Goal: Task Accomplishment & Management: Manage account settings

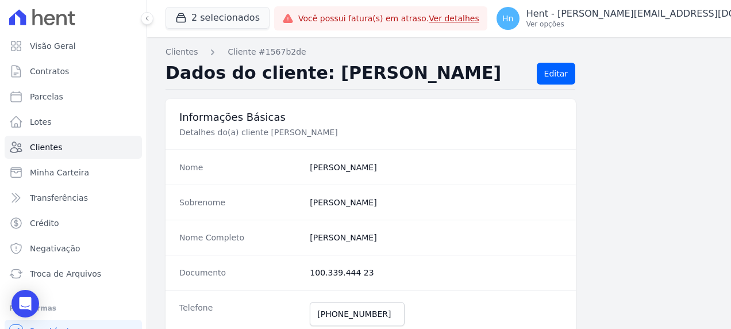
scroll to position [115, 0]
drag, startPoint x: 0, startPoint y: 0, endPoint x: 425, endPoint y: 113, distance: 440.0
click at [425, 113] on h3 "Informações Básicas" at bounding box center [370, 117] width 383 height 14
click at [51, 146] on span "Clientes" at bounding box center [46, 146] width 32 height 11
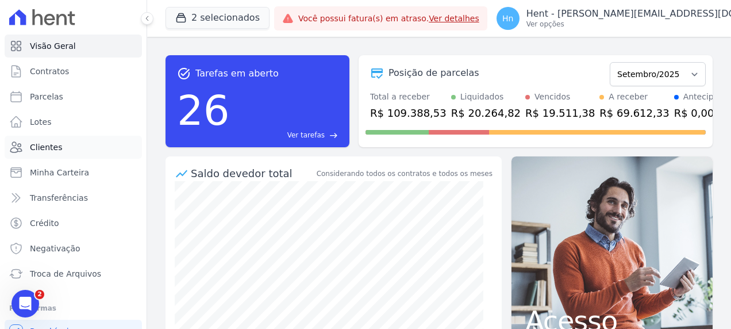
drag, startPoint x: 55, startPoint y: 148, endPoint x: 83, endPoint y: 148, distance: 27.6
click at [55, 148] on span "Clientes" at bounding box center [46, 146] width 32 height 11
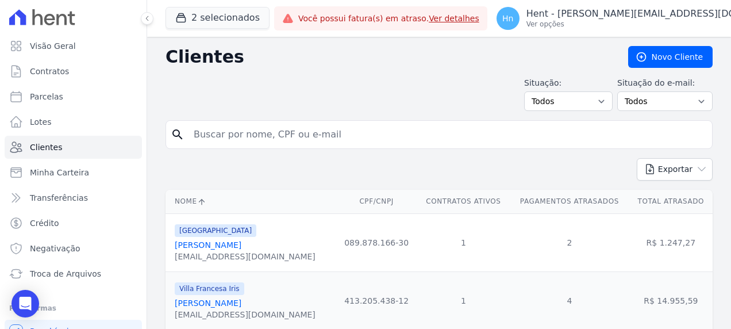
click at [259, 234] on div "[GEOGRAPHIC_DATA]" at bounding box center [245, 230] width 141 height 14
click at [247, 129] on input "search" at bounding box center [447, 134] width 521 height 23
paste input "[PERSON_NAME]"
click at [196, 133] on input "[PERSON_NAME]" at bounding box center [447, 134] width 521 height 23
type input "[PERSON_NAME]"
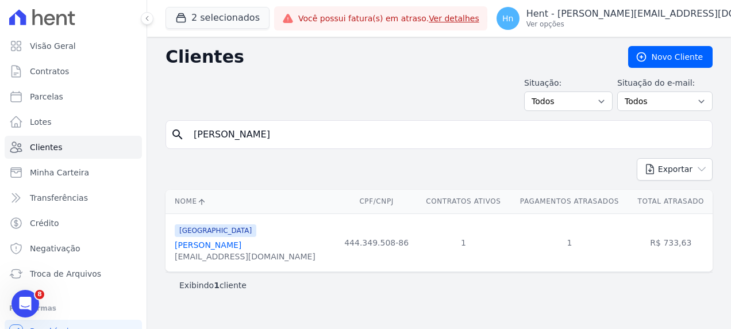
click at [245, 251] on div "[EMAIL_ADDRESS][DOMAIN_NAME]" at bounding box center [245, 256] width 141 height 11
drag, startPoint x: 241, startPoint y: 259, endPoint x: 233, endPoint y: 245, distance: 15.2
click at [240, 259] on div "[EMAIL_ADDRESS][DOMAIN_NAME]" at bounding box center [245, 256] width 141 height 11
click at [188, 242] on link "[PERSON_NAME]" at bounding box center [208, 244] width 67 height 9
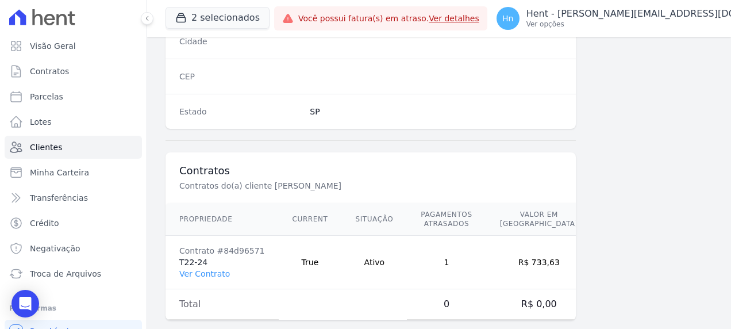
scroll to position [750, 0]
click at [202, 267] on link "Ver Contrato" at bounding box center [204, 271] width 51 height 9
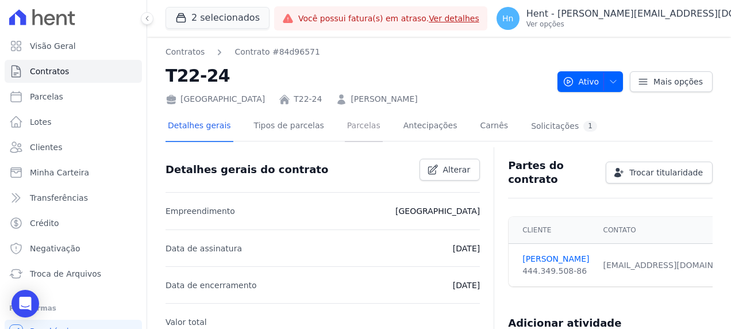
click at [350, 124] on link "Parcelas" at bounding box center [364, 126] width 38 height 30
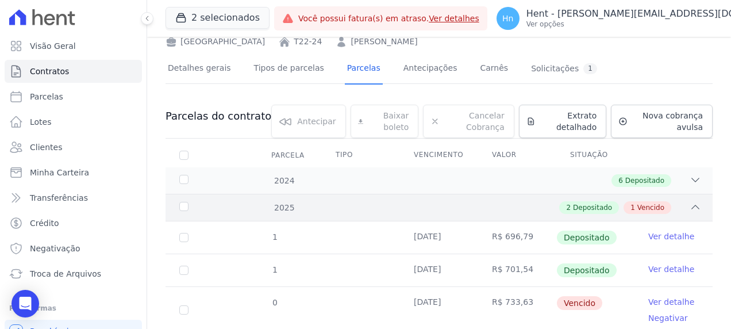
scroll to position [94, 0]
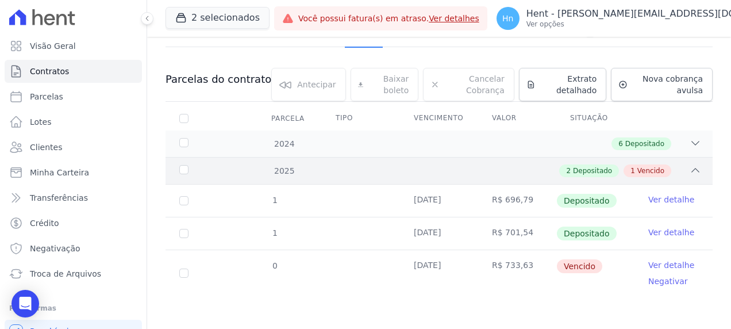
click at [283, 170] on div "2 Depositado 1 Vencido" at bounding box center [465, 170] width 471 height 13
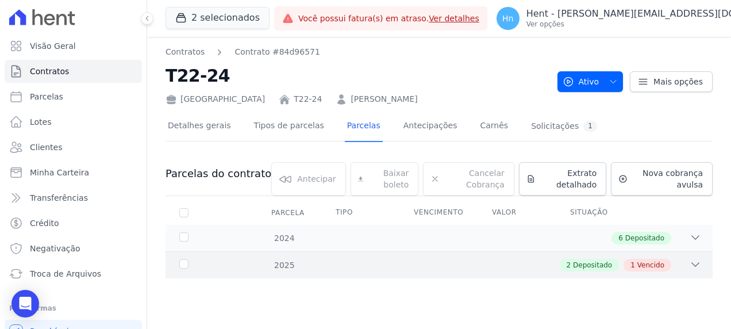
click at [288, 255] on div "2025 2 Depositado 1 Vencido" at bounding box center [438, 264] width 547 height 27
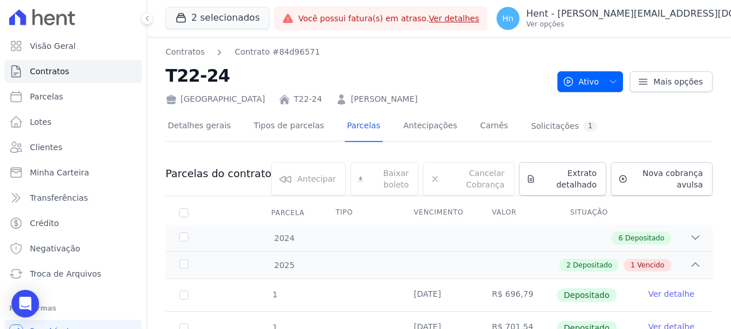
scroll to position [94, 0]
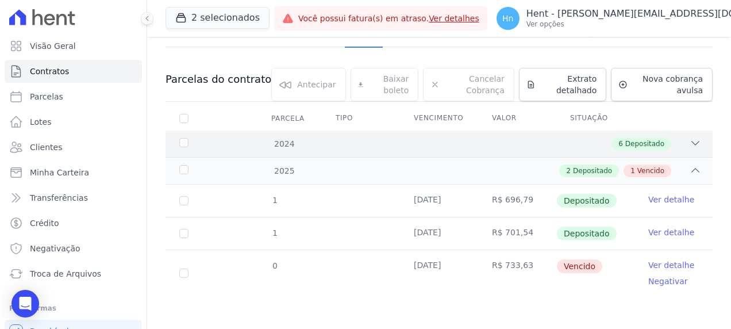
click at [690, 144] on icon at bounding box center [695, 142] width 11 height 11
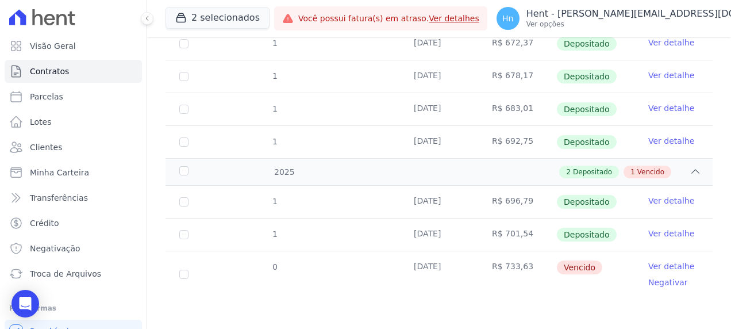
scroll to position [290, 0]
click at [185, 275] on input "checkbox" at bounding box center [183, 273] width 9 height 9
checkbox input "true"
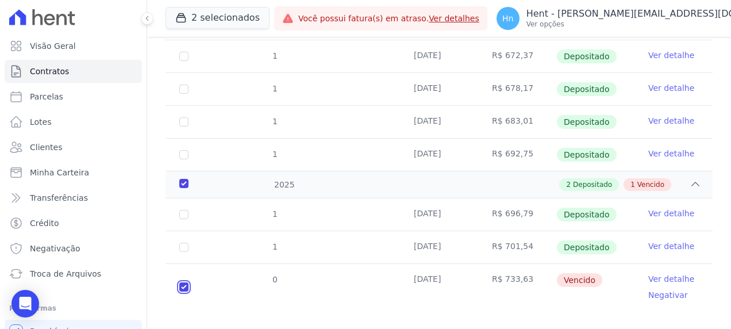
checkbox input "true"
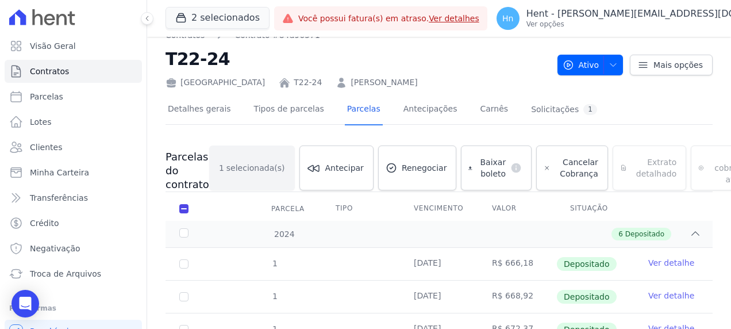
scroll to position [16, 0]
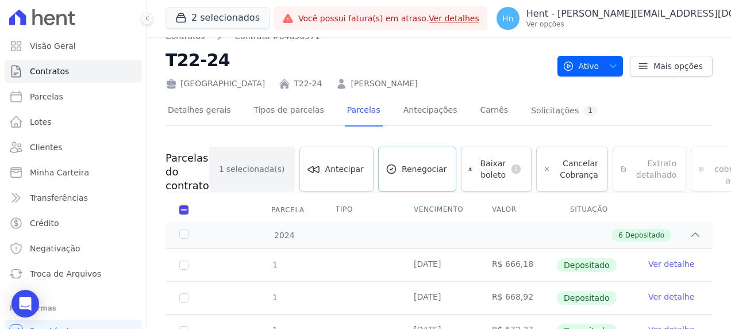
drag, startPoint x: 402, startPoint y: 163, endPoint x: 446, endPoint y: 202, distance: 58.6
click at [402, 164] on span "Renegociar" at bounding box center [424, 168] width 45 height 11
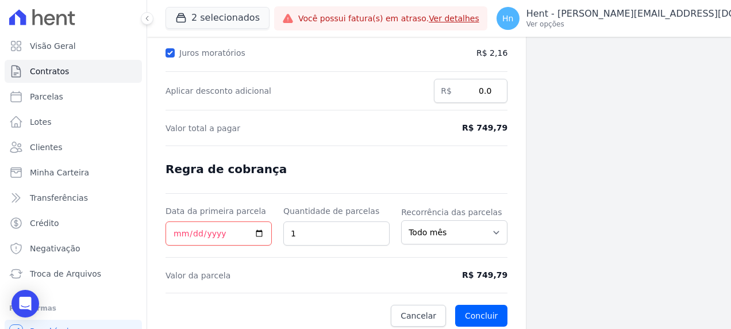
scroll to position [243, 0]
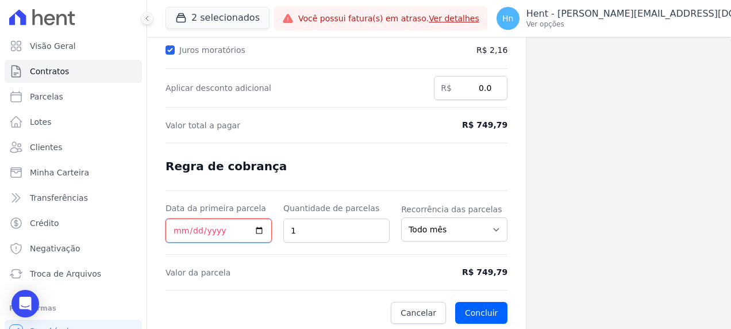
click at [259, 228] on input "Data da primeira parcela" at bounding box center [218, 230] width 106 height 24
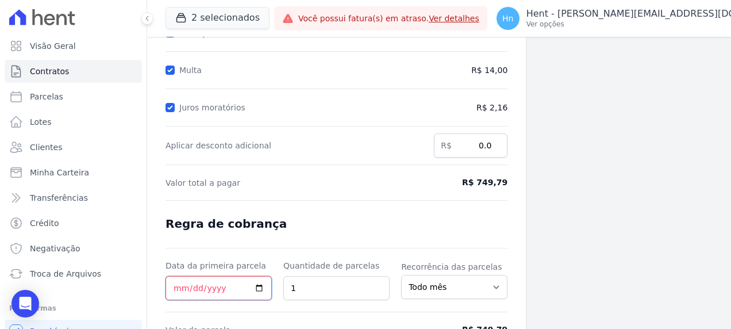
click at [257, 284] on input "[DATE]" at bounding box center [218, 288] width 106 height 24
click at [376, 218] on form "Cálculo da renegociação Quantidade de parcelas 1 Valor total da(s) parcela(s) e…" at bounding box center [336, 148] width 342 height 465
click at [259, 286] on input "[DATE]" at bounding box center [218, 288] width 106 height 24
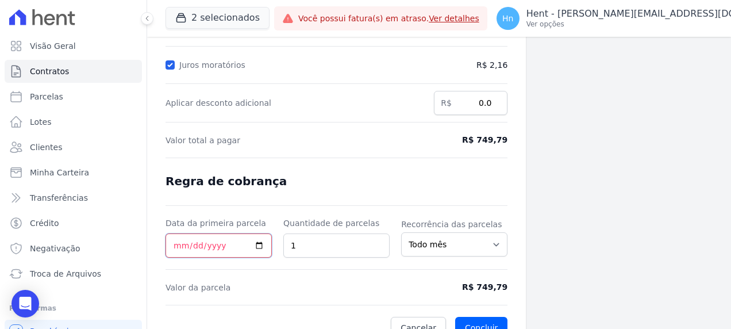
scroll to position [243, 0]
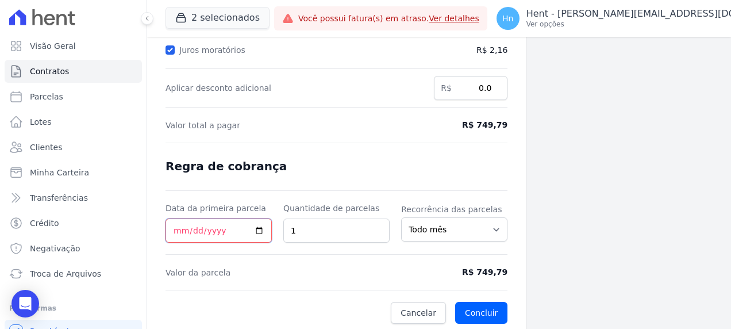
drag, startPoint x: 264, startPoint y: 224, endPoint x: 257, endPoint y: 228, distance: 7.7
click at [263, 224] on input "[DATE]" at bounding box center [218, 230] width 106 height 24
click at [257, 228] on input "[DATE]" at bounding box center [218, 230] width 106 height 24
click at [297, 259] on form "Cálculo da renegociação Quantidade de parcelas 1 Valor total da(s) parcela(s) e…" at bounding box center [336, 91] width 342 height 465
click at [259, 232] on input "[DATE]" at bounding box center [218, 230] width 106 height 24
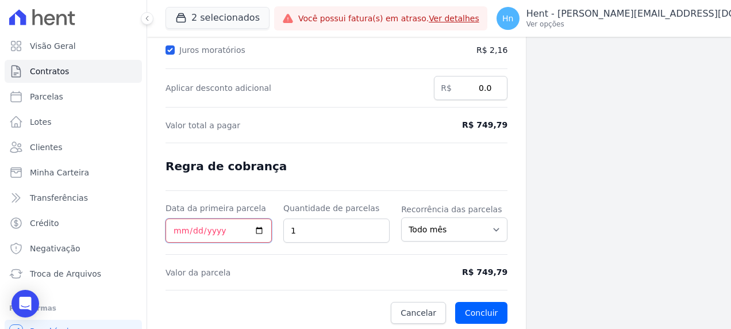
type input "[DATE]"
click at [341, 171] on form "Cálculo da renegociação Quantidade de parcelas 1 Valor total da(s) parcela(s) e…" at bounding box center [336, 91] width 342 height 465
click at [479, 313] on button "Concluir" at bounding box center [481, 313] width 52 height 22
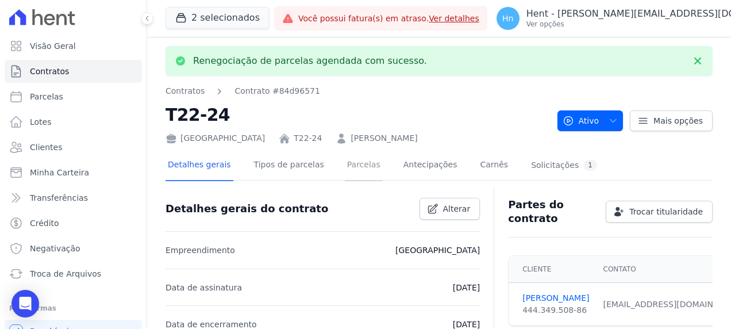
click at [353, 165] on link "Parcelas" at bounding box center [364, 166] width 38 height 30
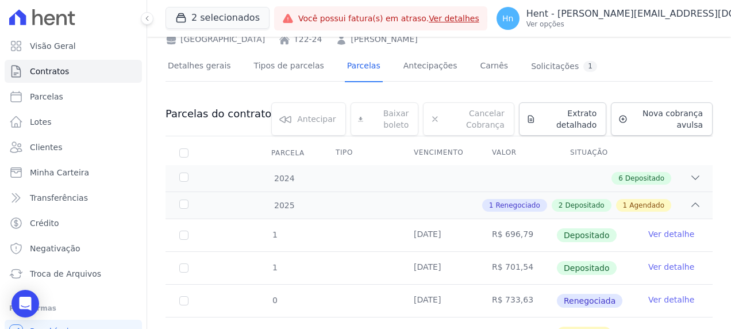
scroll to position [113, 0]
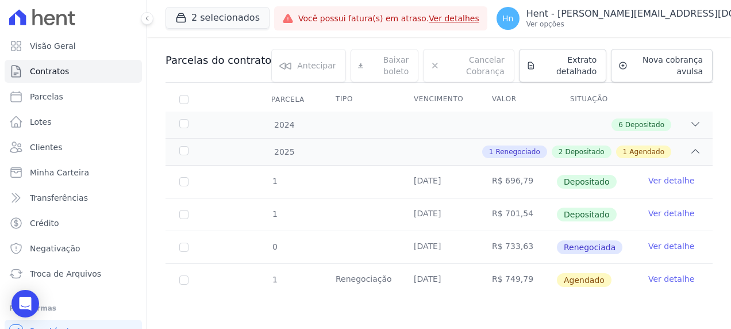
click at [182, 283] on td "1" at bounding box center [183, 280] width 37 height 32
click at [185, 279] on input "checkbox" at bounding box center [183, 279] width 9 height 9
checkbox input "true"
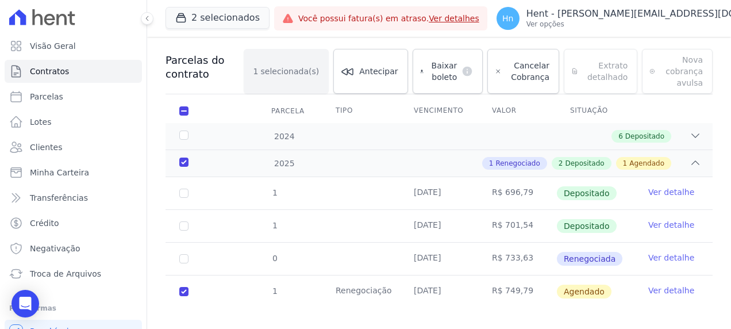
click at [650, 288] on link "Ver detalhe" at bounding box center [671, 289] width 46 height 11
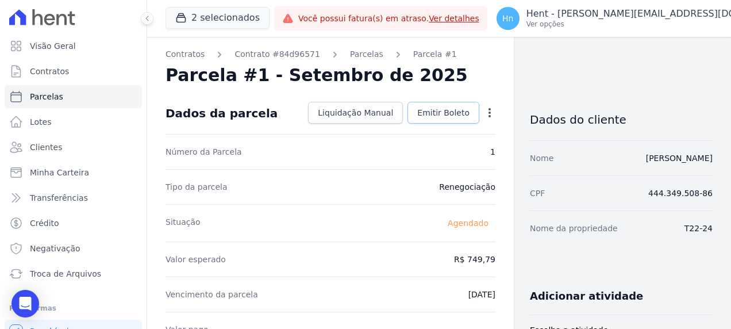
click at [442, 108] on span "Emitir Boleto" at bounding box center [443, 112] width 52 height 11
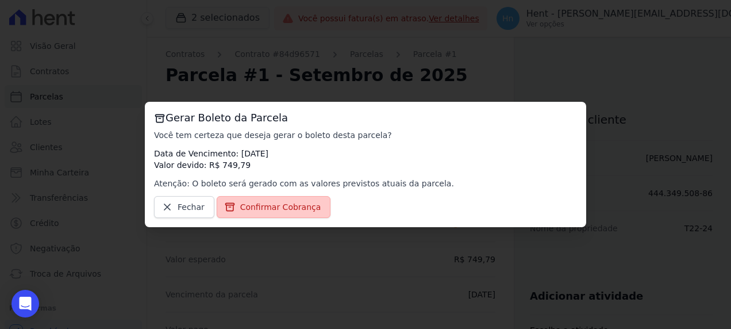
click at [268, 200] on link "Confirmar Cobrança" at bounding box center [274, 207] width 114 height 22
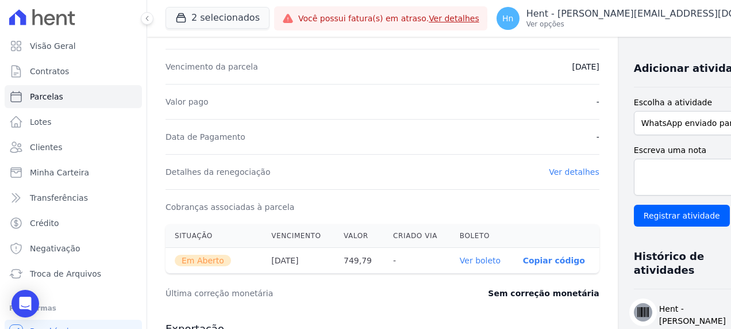
scroll to position [230, 0]
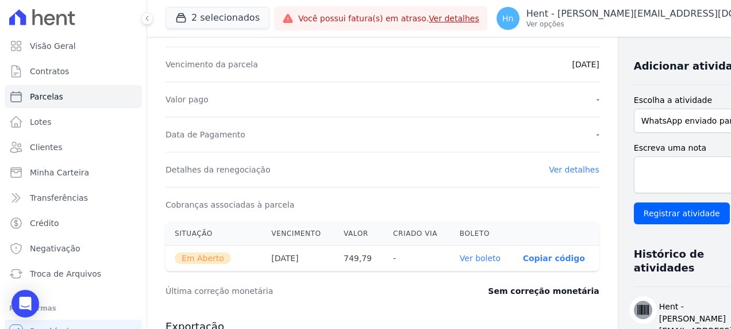
click at [460, 253] on link "Ver boleto" at bounding box center [480, 257] width 41 height 9
click at [700, 133] on select "WhatsApp enviado para o cliente Adicionar um comentário Ligação feita para o cl…" at bounding box center [697, 121] width 127 height 24
select select "note"
click at [634, 130] on select "WhatsApp enviado para o cliente Adicionar um comentário Ligação feita para o cl…" at bounding box center [697, 121] width 127 height 24
click at [634, 193] on textarea "Escreva uma nota" at bounding box center [697, 174] width 127 height 37
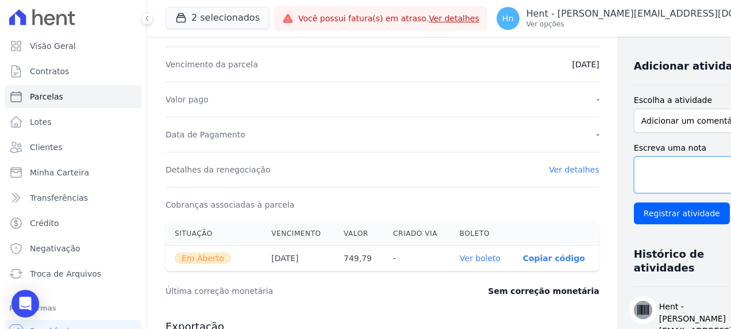
paste textarea "Segue boleto de Setembro/2025 para pagamento em [DATE]"
type textarea "Segue boleto de Setembro/2025 para pagamento em [DATE]"
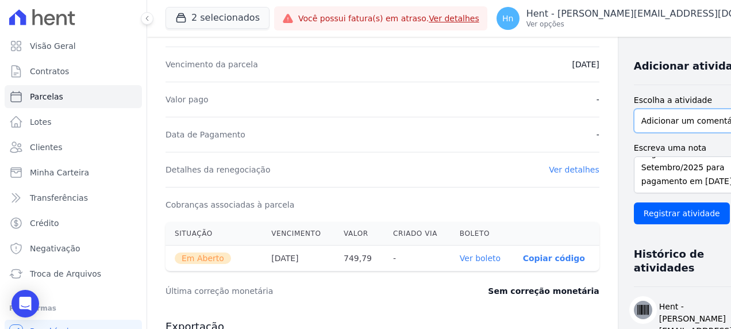
click at [690, 133] on select "WhatsApp enviado para o cliente Adicionar um comentário Ligação feita para o cl…" at bounding box center [697, 121] width 127 height 24
select select "charge"
click at [634, 130] on select "WhatsApp enviado para o cliente Adicionar um comentário Ligação feita para o cl…" at bounding box center [697, 121] width 127 height 24
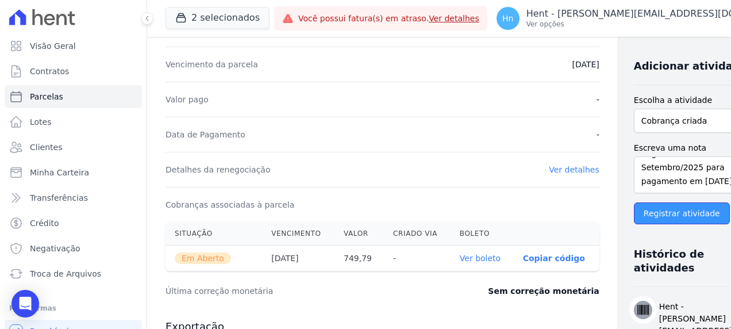
click at [658, 224] on input "Registrar atividade" at bounding box center [682, 213] width 96 height 22
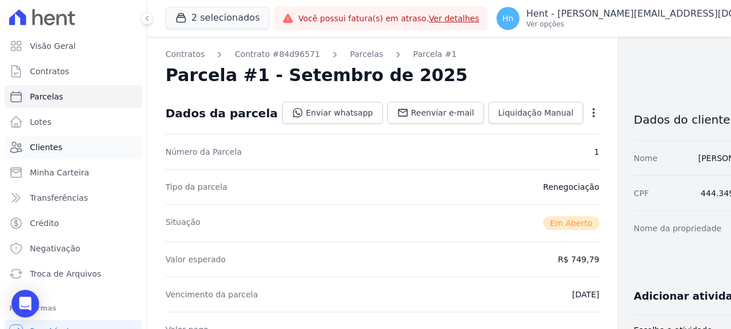
click at [57, 153] on link "Clientes" at bounding box center [73, 147] width 137 height 23
click at [51, 146] on span "Clientes" at bounding box center [46, 146] width 32 height 11
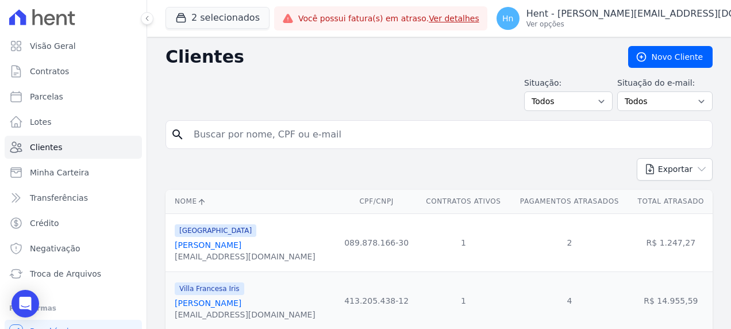
click at [256, 145] on input "search" at bounding box center [447, 134] width 521 height 23
paste input "Gostaríamos de esclarecer que, mesmo que a incorporadora original tenha passado…"
type input "Gostaríamos de esclarecer que, mesmo que a incorporadora original tenha passado…"
click at [278, 131] on input "search" at bounding box center [447, 134] width 521 height 23
paste input "[DEMOGRAPHIC_DATA] [PERSON_NAME]"
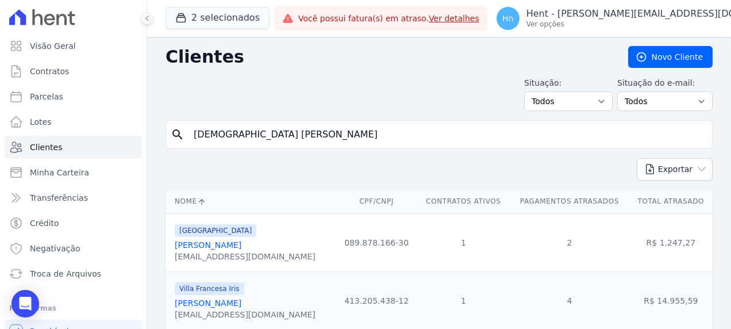
type input "[DEMOGRAPHIC_DATA] [PERSON_NAME]"
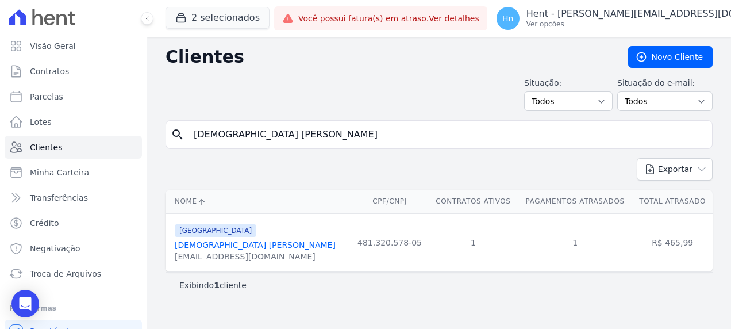
click at [211, 247] on link "[DEMOGRAPHIC_DATA] [PERSON_NAME]" at bounding box center [255, 244] width 161 height 9
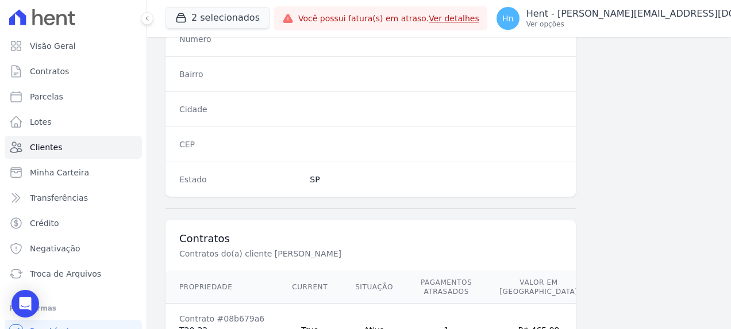
scroll to position [747, 0]
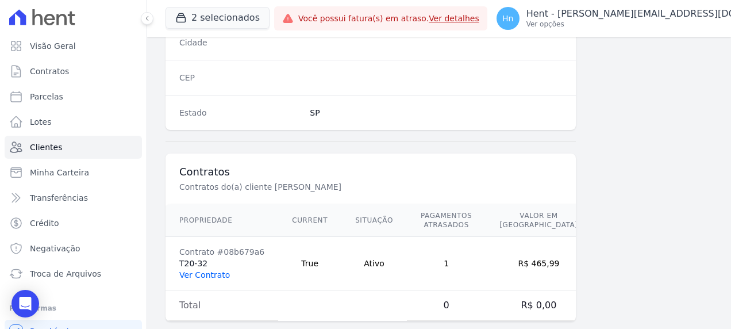
click at [201, 270] on link "Ver Contrato" at bounding box center [204, 274] width 51 height 9
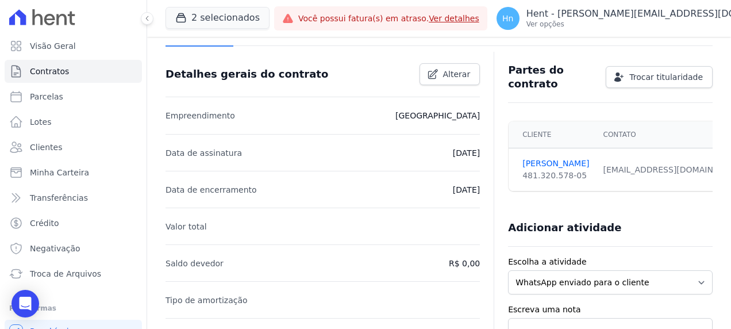
scroll to position [57, 0]
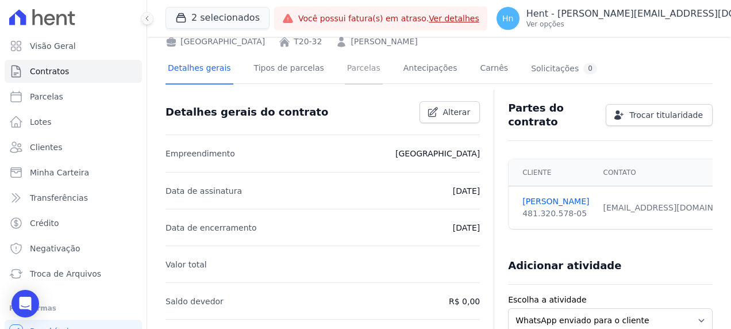
click at [345, 70] on link "Parcelas" at bounding box center [364, 69] width 38 height 30
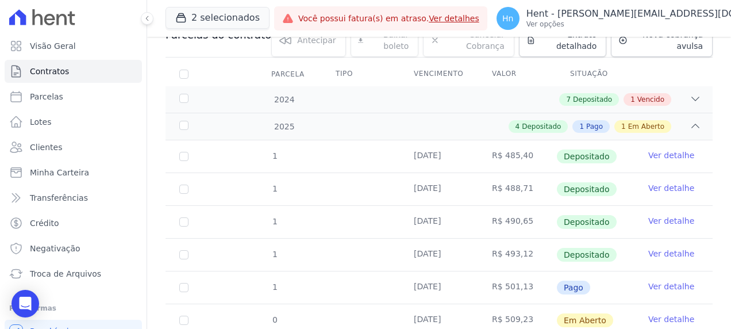
scroll to position [121, 0]
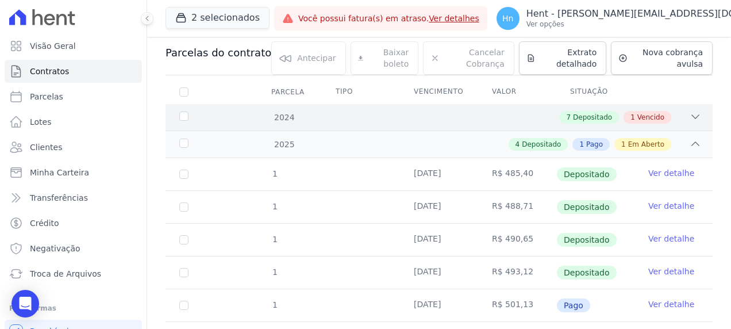
click at [637, 114] on span "Vencido" at bounding box center [650, 117] width 27 height 10
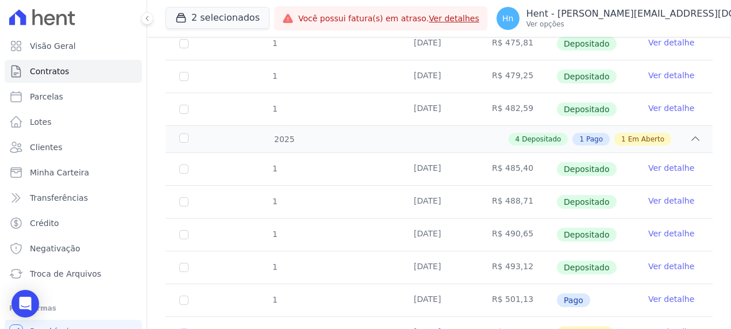
scroll to position [453, 0]
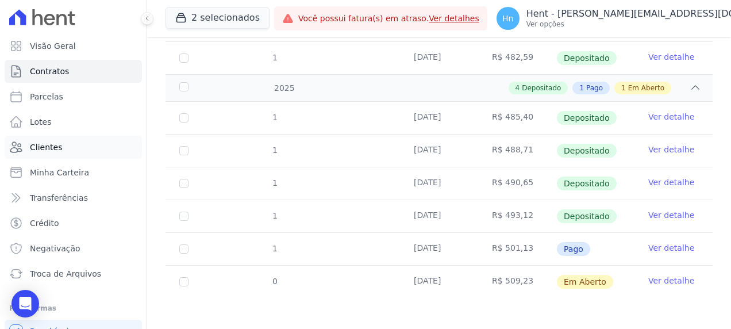
click at [49, 145] on span "Clientes" at bounding box center [46, 146] width 32 height 11
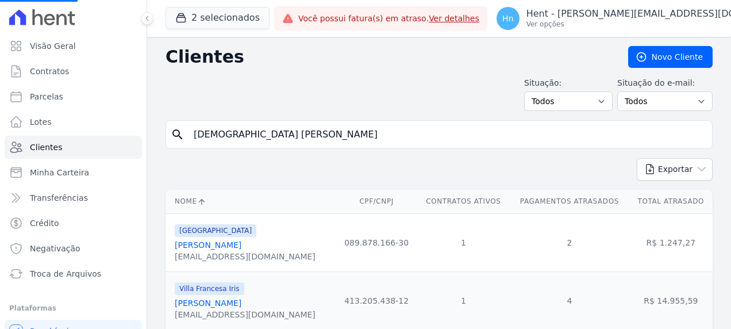
drag, startPoint x: 325, startPoint y: 133, endPoint x: 168, endPoint y: 134, distance: 156.9
click at [168, 134] on div "search [PERSON_NAME]" at bounding box center [438, 134] width 547 height 29
paste input "Gilson Conceição"
type input "Gilson [PERSON_NAME]"
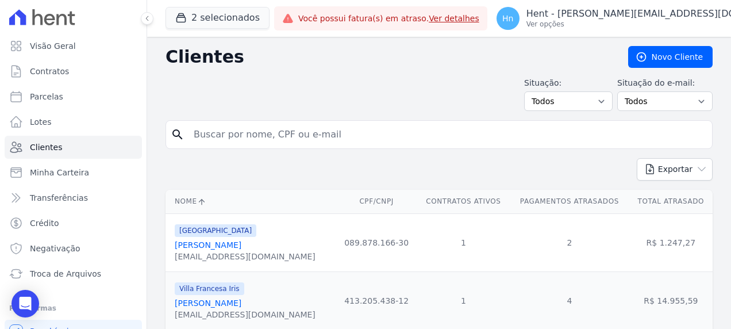
click at [360, 123] on input "search" at bounding box center [447, 134] width 521 height 23
paste input "Gilson [PERSON_NAME]"
click at [198, 136] on input "Gilson [PERSON_NAME]" at bounding box center [447, 134] width 521 height 23
type input "Gilson [PERSON_NAME]"
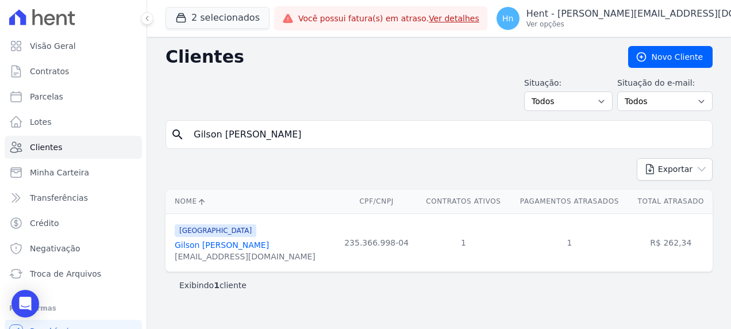
click at [240, 248] on link "Gilson [PERSON_NAME]" at bounding box center [222, 244] width 94 height 9
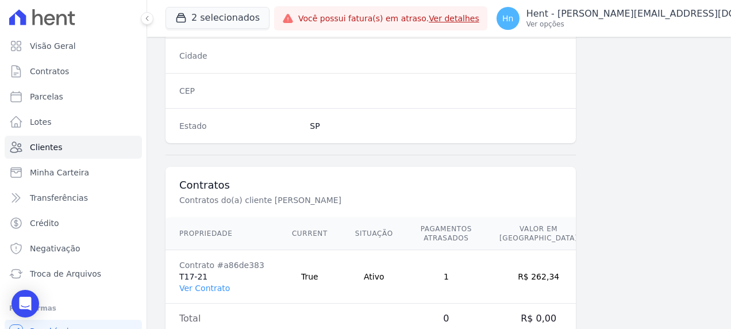
scroll to position [750, 0]
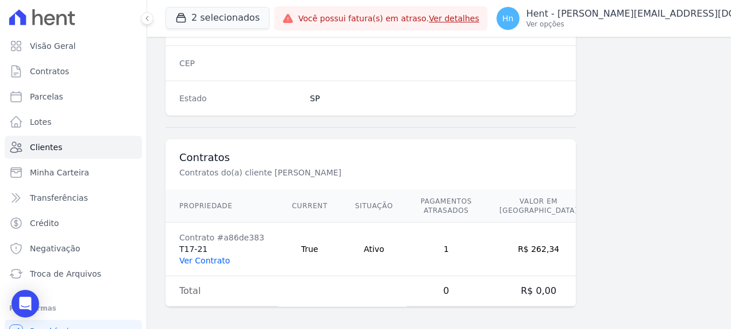
click at [200, 260] on link "Ver Contrato" at bounding box center [204, 260] width 51 height 9
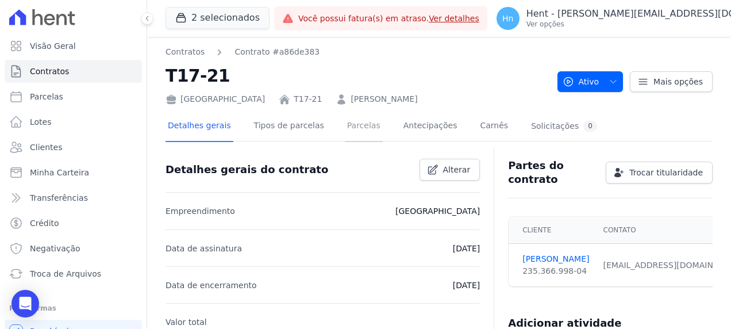
click at [359, 130] on link "Parcelas" at bounding box center [364, 126] width 38 height 30
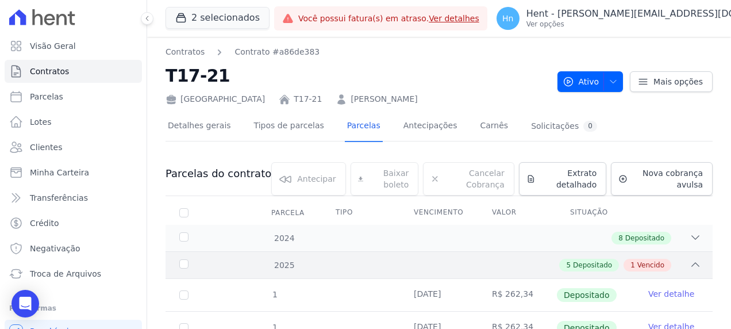
click at [650, 266] on span "Vencido" at bounding box center [650, 265] width 27 height 10
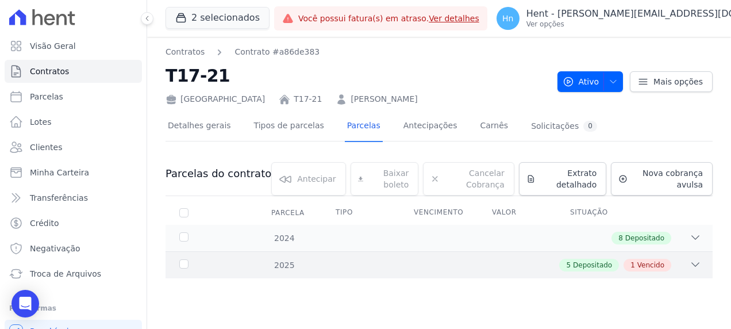
click at [305, 262] on div "5 Depositado 1 Vencido" at bounding box center [465, 265] width 471 height 13
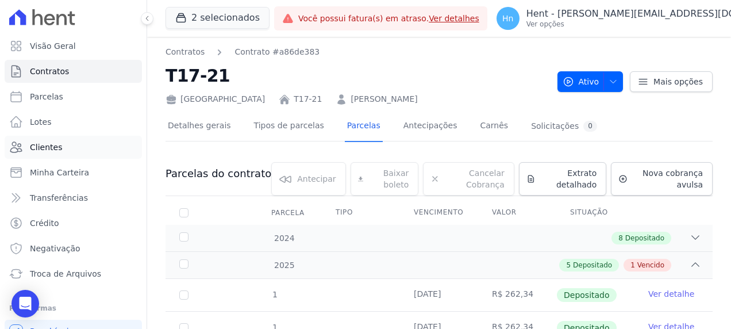
click at [57, 147] on span "Clientes" at bounding box center [46, 146] width 32 height 11
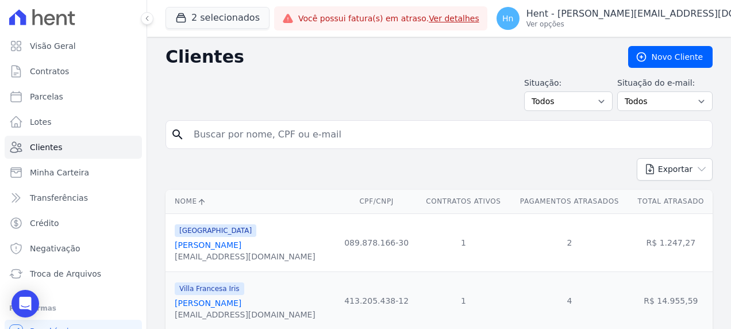
drag, startPoint x: 331, startPoint y: 136, endPoint x: 201, endPoint y: 139, distance: 130.5
click at [201, 139] on input "search" at bounding box center [447, 134] width 521 height 23
paste input "[PERSON_NAME]"
type input "[PERSON_NAME]"
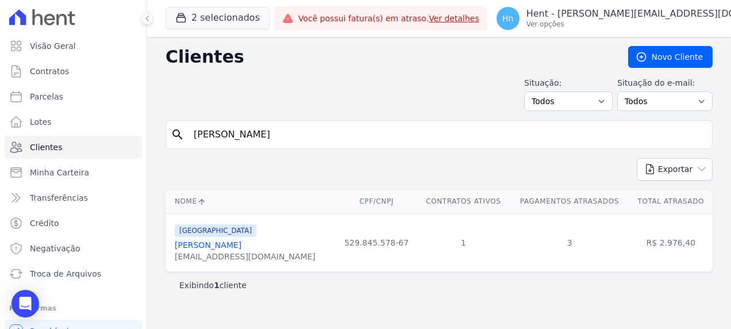
click at [194, 133] on input "[PERSON_NAME]" at bounding box center [447, 134] width 521 height 23
type input "[PERSON_NAME]"
click at [203, 241] on link "[PERSON_NAME]" at bounding box center [208, 244] width 67 height 9
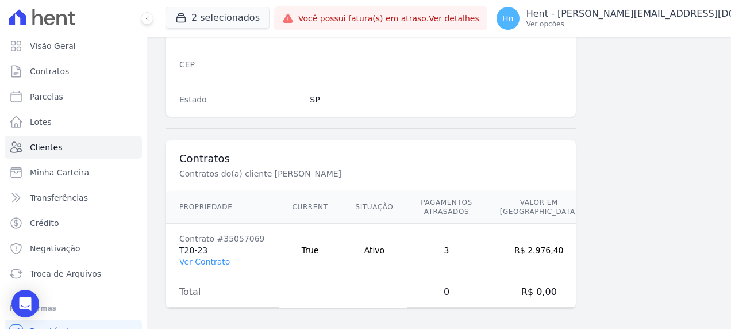
scroll to position [750, 0]
click at [197, 257] on link "Ver Contrato" at bounding box center [204, 260] width 51 height 9
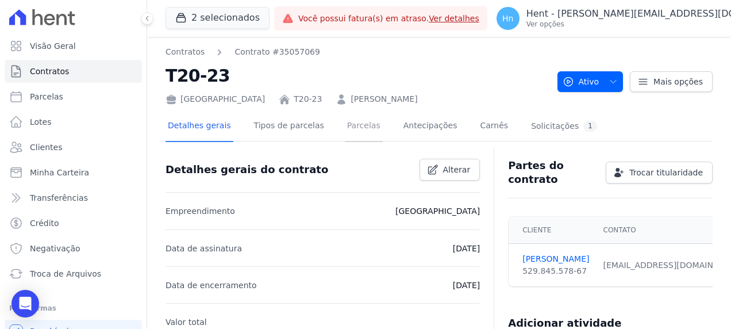
click at [356, 129] on link "Parcelas" at bounding box center [364, 126] width 38 height 30
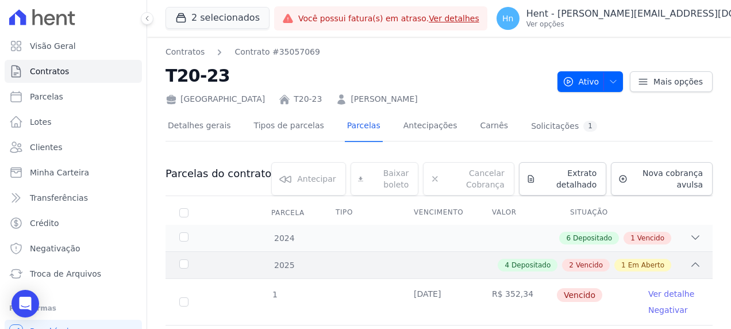
scroll to position [57, 0]
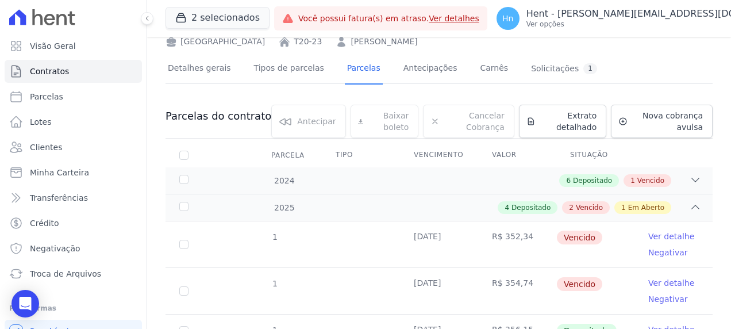
click at [281, 209] on div "4 Depositado 2 Vencido 1 Em Aberto" at bounding box center [465, 207] width 471 height 13
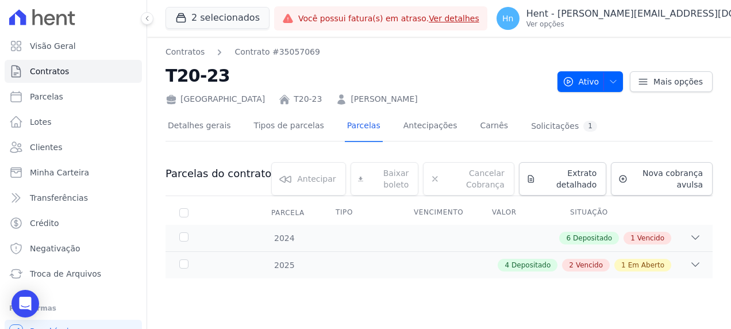
scroll to position [0, 0]
click at [279, 244] on div "2024 6 Depositado 1 Vencido" at bounding box center [438, 238] width 547 height 26
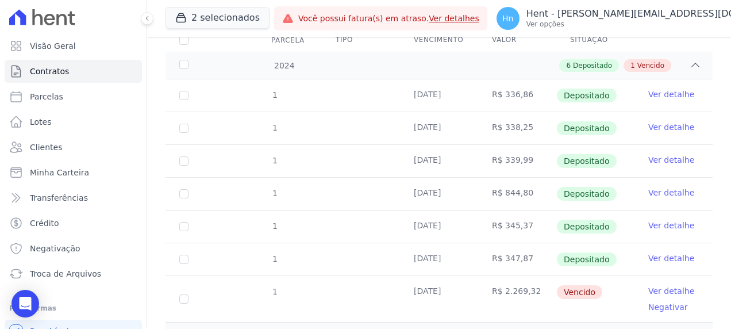
scroll to position [225, 0]
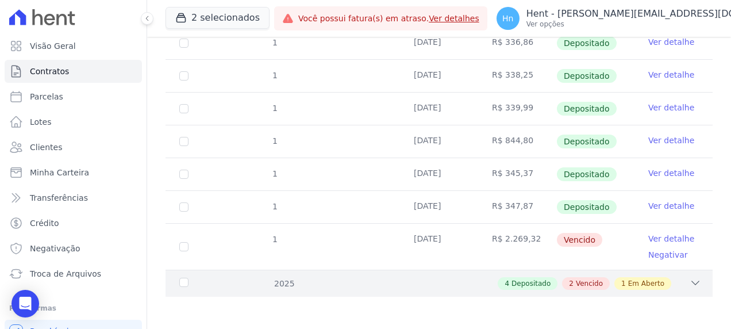
click at [584, 278] on span "Vencido" at bounding box center [589, 283] width 27 height 10
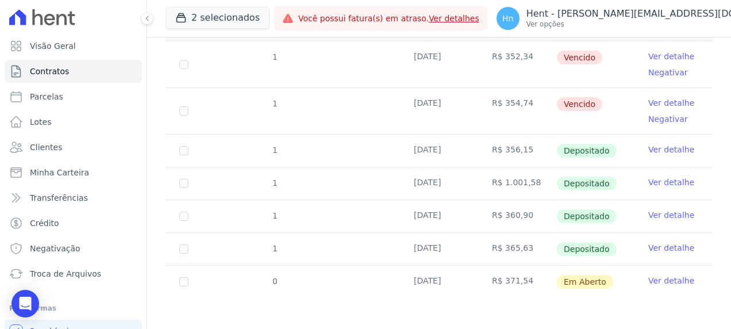
scroll to position [365, 0]
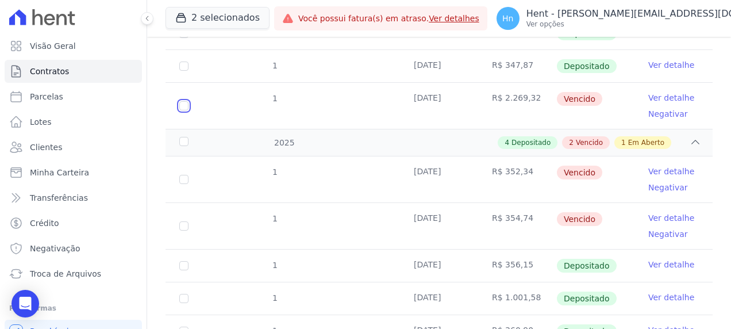
click at [182, 101] on input "checkbox" at bounding box center [183, 105] width 9 height 9
checkbox input "true"
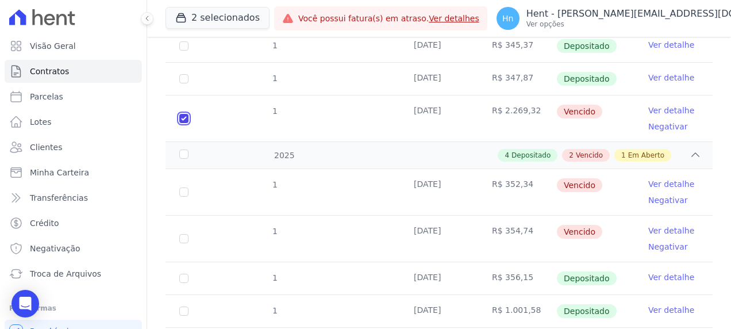
scroll to position [378, 0]
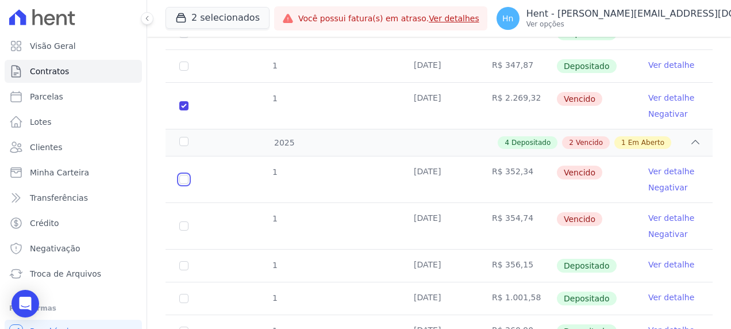
click at [182, 176] on input "checkbox" at bounding box center [183, 179] width 9 height 9
checkbox input "true"
click at [185, 221] on input "checkbox" at bounding box center [183, 225] width 9 height 9
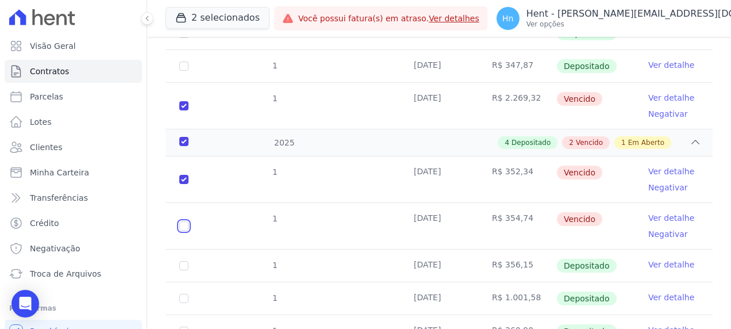
checkbox input "true"
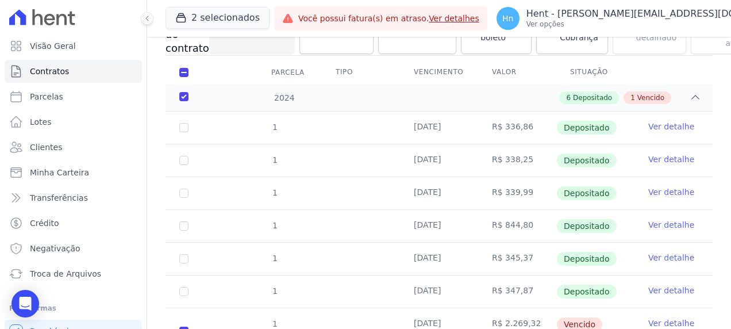
scroll to position [100, 0]
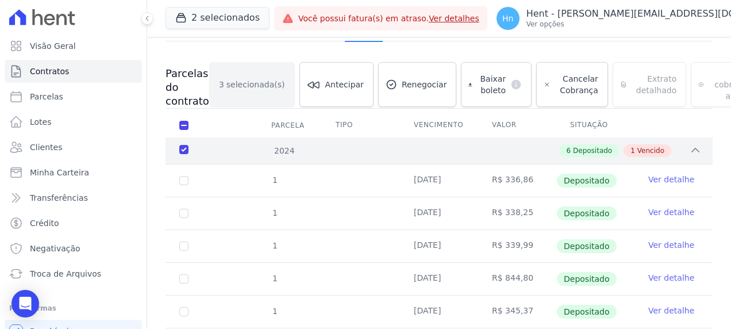
click at [641, 147] on span "Vencido" at bounding box center [650, 150] width 27 height 10
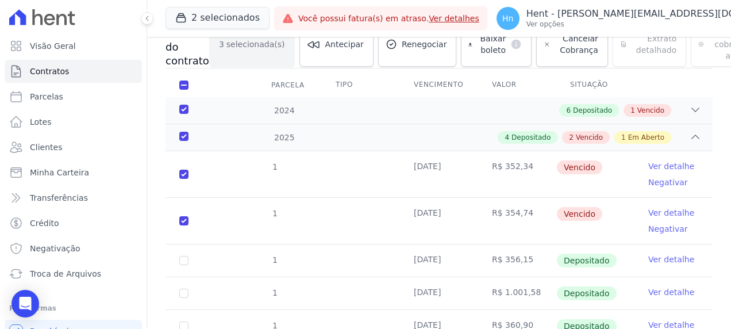
scroll to position [157, 0]
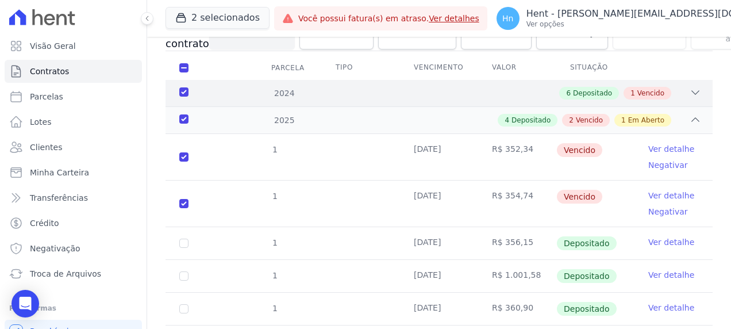
click at [644, 90] on span "Vencido" at bounding box center [650, 93] width 27 height 10
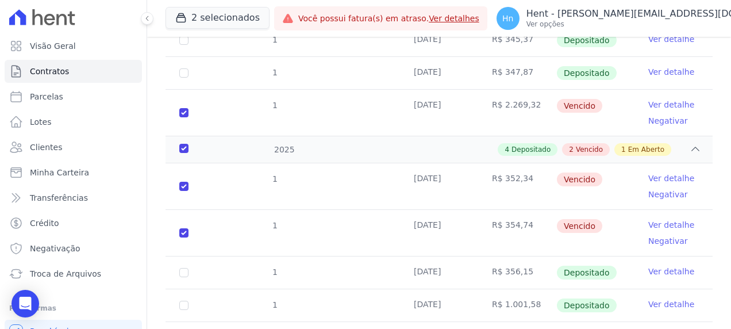
scroll to position [387, 0]
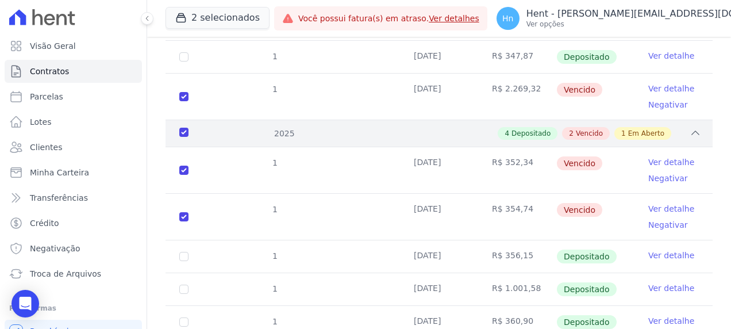
click at [188, 133] on div "2025" at bounding box center [200, 134] width 46 height 12
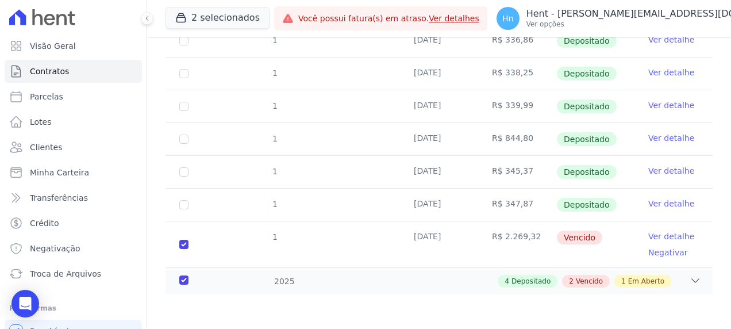
scroll to position [247, 0]
click at [183, 275] on div "2025" at bounding box center [200, 281] width 46 height 12
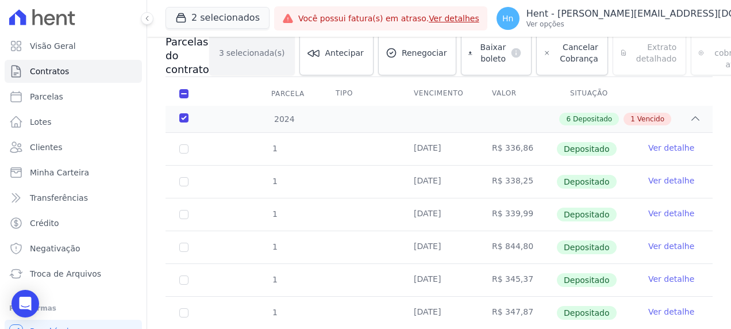
scroll to position [17, 0]
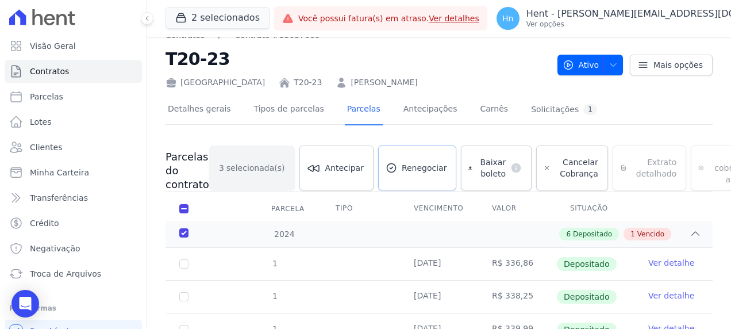
click at [405, 170] on span "Renegociar" at bounding box center [424, 167] width 45 height 11
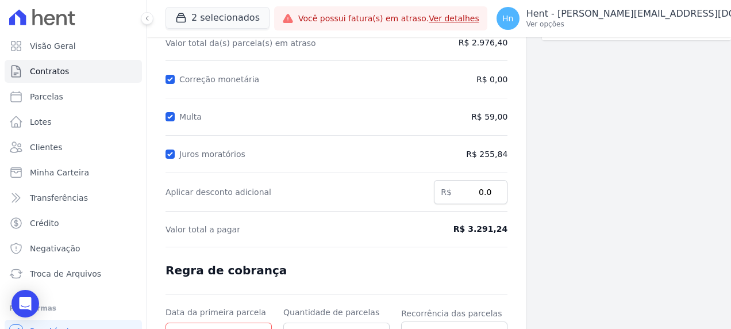
scroll to position [172, 0]
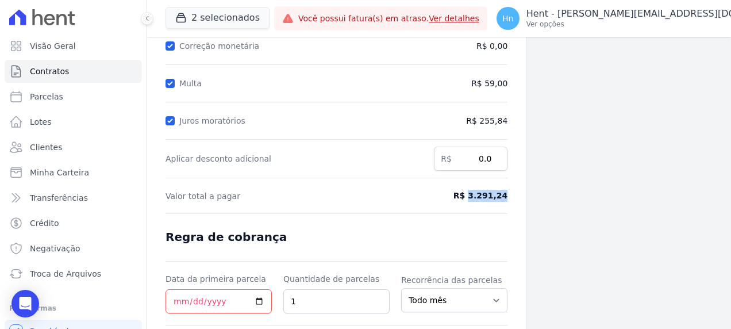
drag, startPoint x: 468, startPoint y: 194, endPoint x: 506, endPoint y: 195, distance: 37.4
click at [506, 195] on div "Contratos Contrato #35057069 Renegociação de parcelas Renegociação de parcelas …" at bounding box center [336, 133] width 379 height 539
copy span "3.291,24"
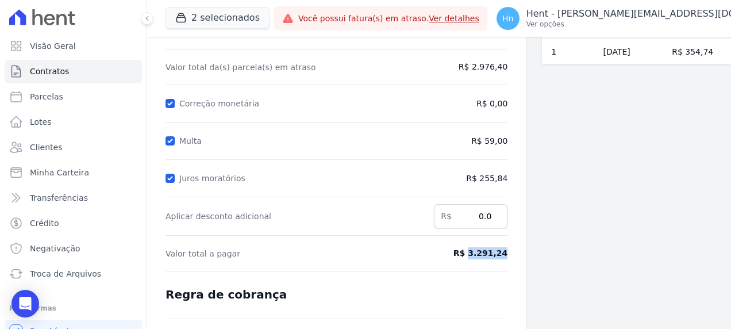
scroll to position [0, 0]
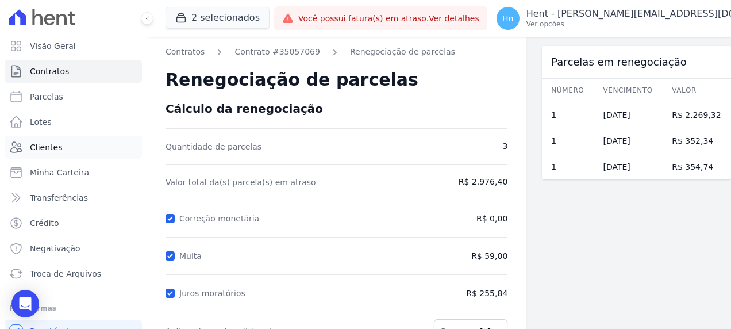
click at [63, 145] on link "Clientes" at bounding box center [73, 147] width 137 height 23
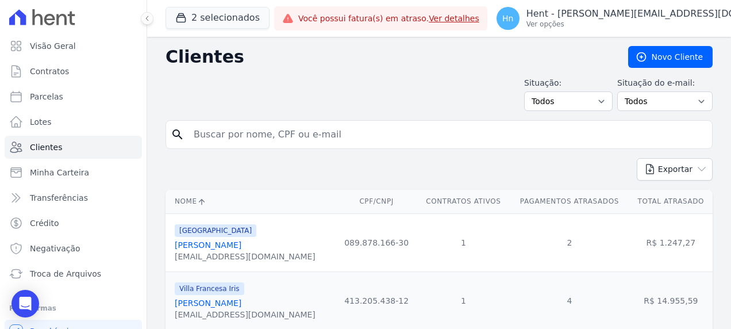
click at [296, 140] on input "search" at bounding box center [447, 134] width 521 height 23
paste input "[DEMOGRAPHIC_DATA] [PERSON_NAME]"
type input "[DEMOGRAPHIC_DATA] [PERSON_NAME]"
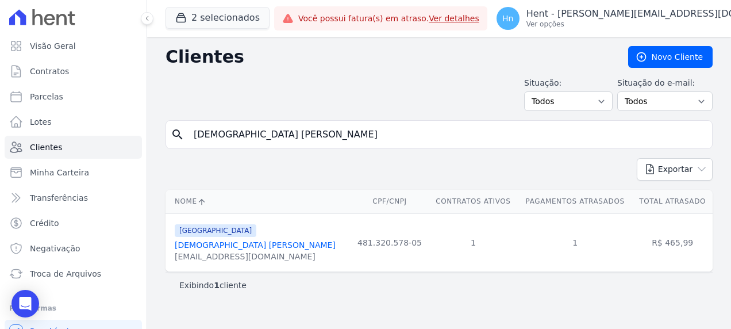
click at [186, 230] on span "[GEOGRAPHIC_DATA]" at bounding box center [216, 230] width 82 height 13
click at [195, 241] on link "[DEMOGRAPHIC_DATA] [PERSON_NAME]" at bounding box center [255, 244] width 161 height 9
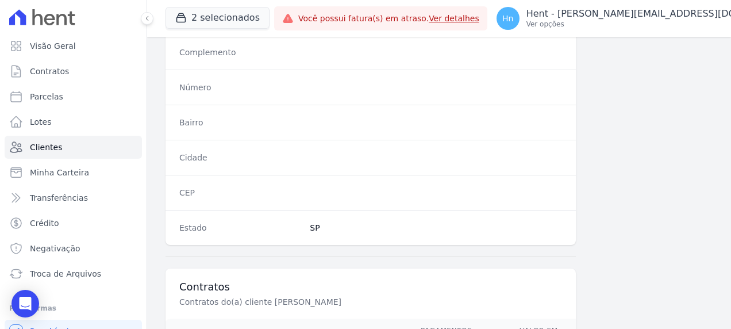
scroll to position [761, 0]
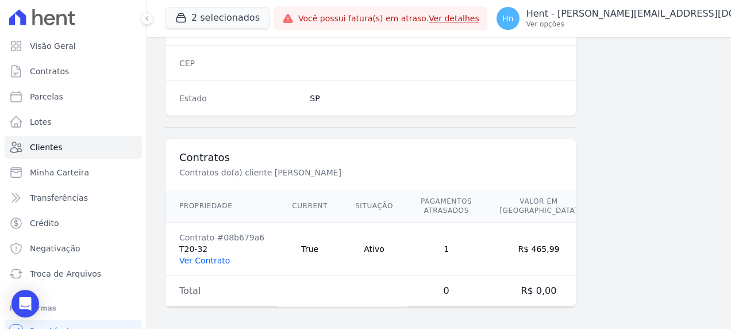
click at [195, 256] on link "Ver Contrato" at bounding box center [204, 260] width 51 height 9
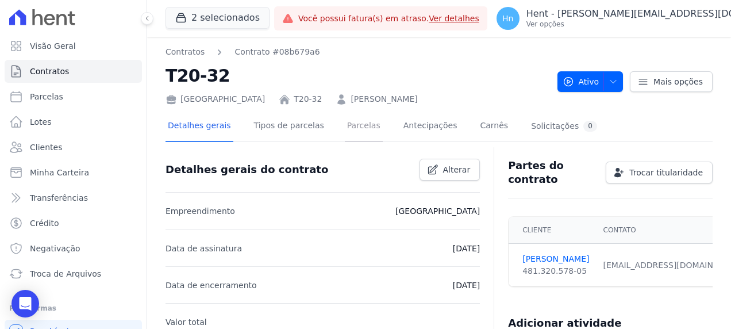
click at [345, 131] on link "Parcelas" at bounding box center [364, 126] width 38 height 30
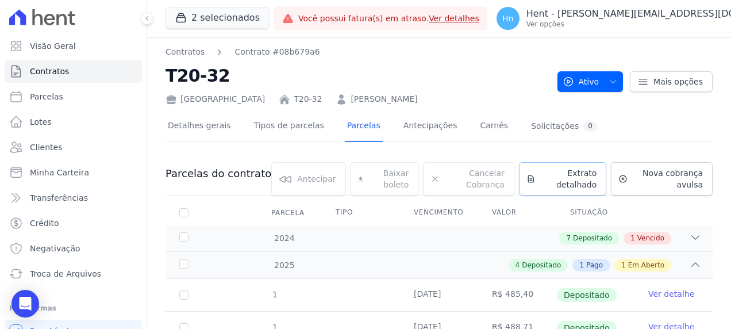
click at [563, 182] on span "Extrato detalhado" at bounding box center [568, 178] width 57 height 23
click at [672, 178] on span "Exportar PDF" at bounding box center [694, 174] width 60 height 11
click at [79, 149] on link "Clientes" at bounding box center [73, 147] width 137 height 23
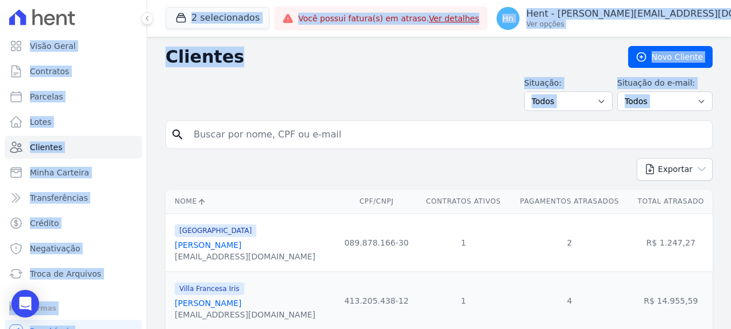
drag, startPoint x: 326, startPoint y: 134, endPoint x: 168, endPoint y: 128, distance: 158.1
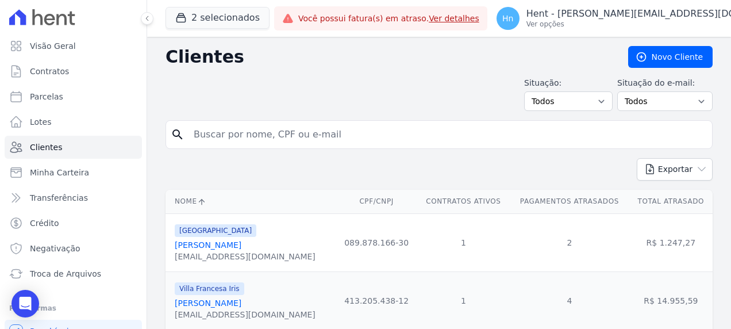
drag, startPoint x: 168, startPoint y: 128, endPoint x: 247, endPoint y: 131, distance: 79.4
click at [247, 131] on input "search" at bounding box center [447, 134] width 521 height 23
click at [252, 133] on input "search" at bounding box center [447, 134] width 521 height 23
paste input "[PERSON_NAME]"
type input "[PERSON_NAME]"
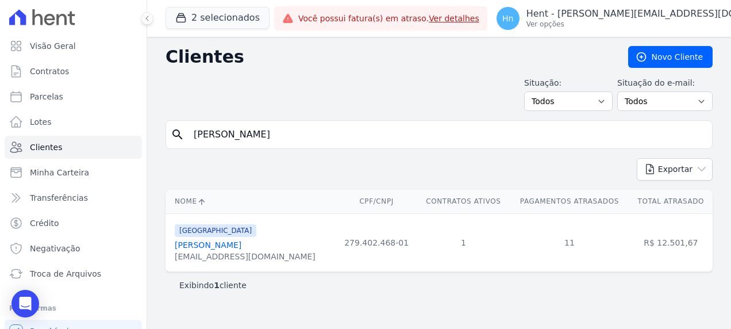
click at [239, 252] on div "[EMAIL_ADDRESS][DOMAIN_NAME]" at bounding box center [245, 256] width 141 height 11
click at [230, 248] on link "[PERSON_NAME]" at bounding box center [208, 244] width 67 height 9
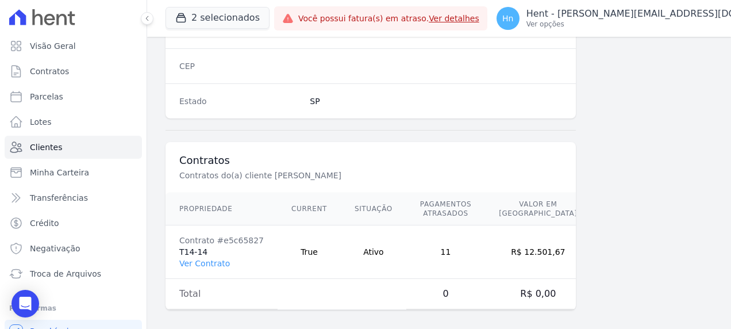
scroll to position [750, 0]
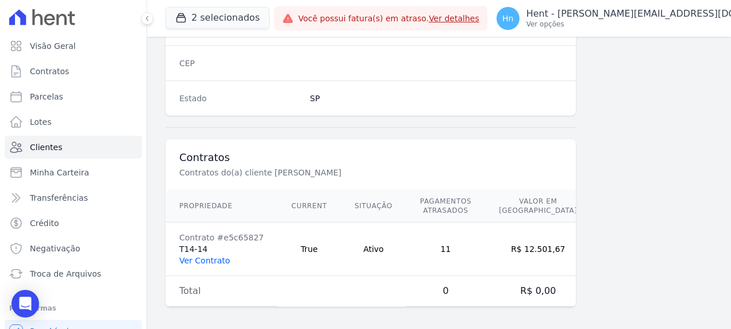
click at [209, 256] on link "Ver Contrato" at bounding box center [204, 260] width 51 height 9
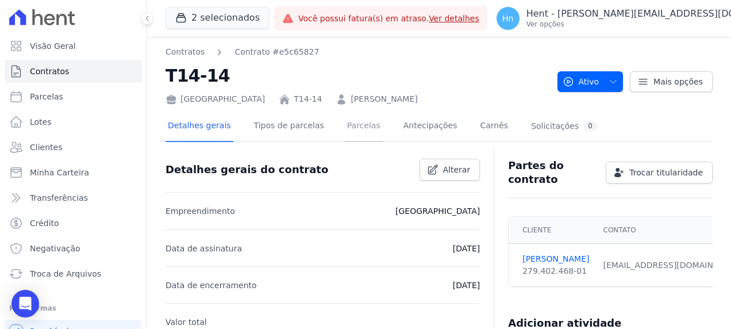
click at [345, 130] on link "Parcelas" at bounding box center [364, 126] width 38 height 30
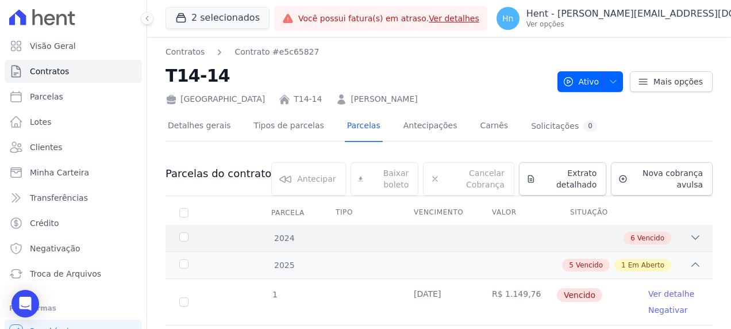
click at [637, 241] on span "Vencido" at bounding box center [650, 238] width 27 height 10
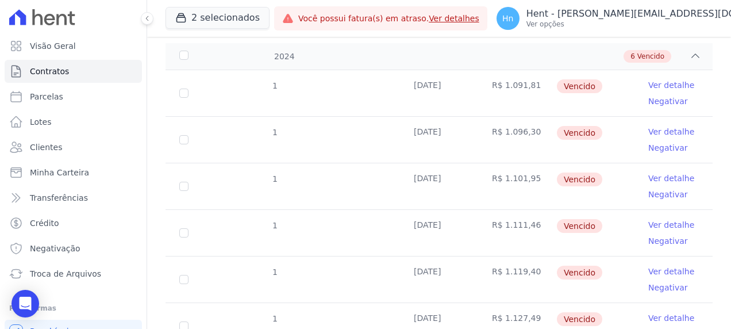
scroll to position [180, 0]
click at [176, 93] on td "1" at bounding box center [183, 94] width 37 height 46
click at [184, 96] on input "checkbox" at bounding box center [183, 94] width 9 height 9
checkbox input "true"
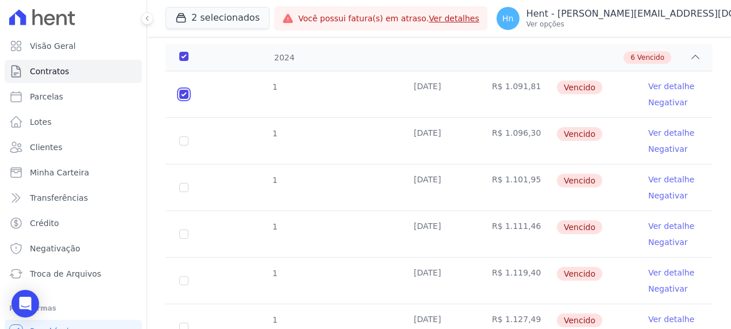
checkbox input "true"
click at [182, 136] on input "checkbox" at bounding box center [183, 140] width 9 height 9
checkbox input "true"
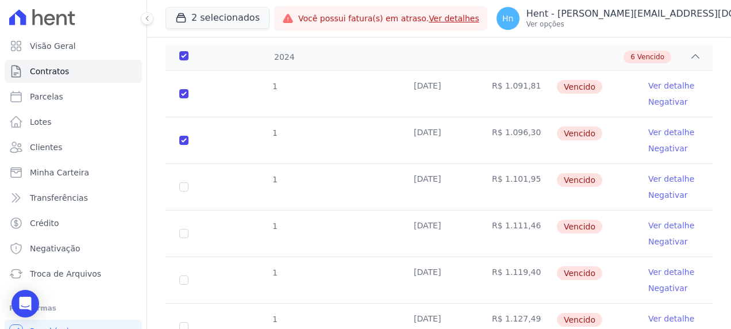
click at [183, 192] on td "1" at bounding box center [183, 187] width 37 height 46
click at [188, 189] on input "checkbox" at bounding box center [183, 186] width 9 height 9
checkbox input "true"
click at [184, 231] on input "checkbox" at bounding box center [183, 233] width 9 height 9
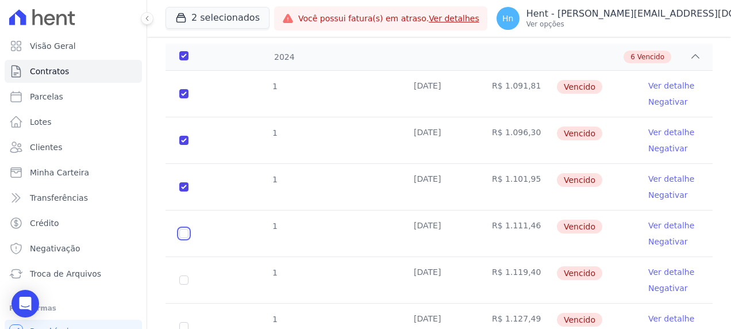
checkbox input "true"
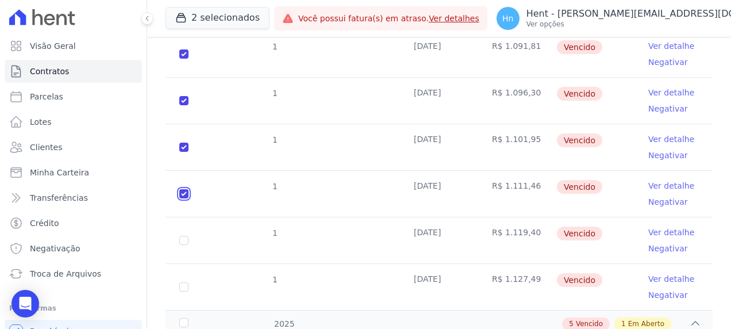
scroll to position [251, 0]
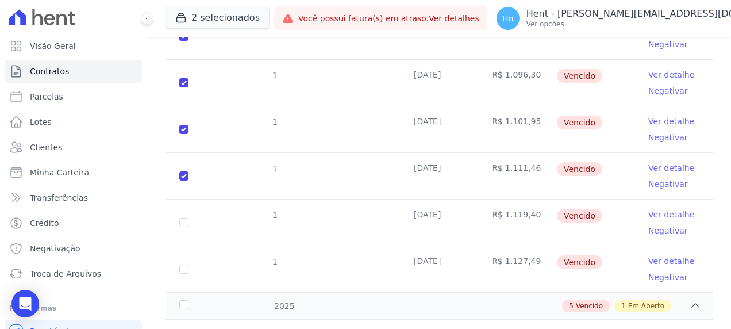
click at [185, 215] on td "1" at bounding box center [183, 222] width 37 height 46
click at [182, 225] on td "1" at bounding box center [183, 222] width 37 height 46
click at [181, 223] on input "checkbox" at bounding box center [183, 222] width 9 height 9
checkbox input "true"
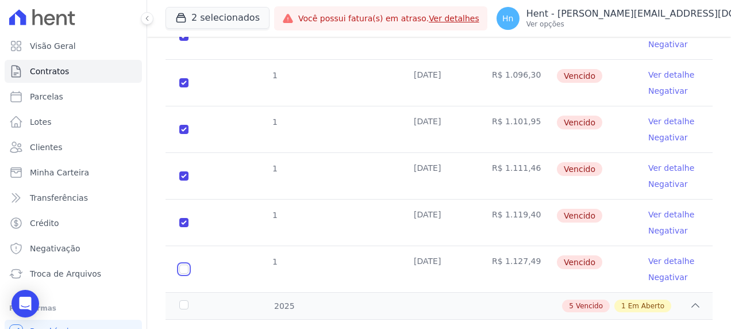
click at [183, 268] on input "checkbox" at bounding box center [183, 268] width 9 height 9
checkbox input "true"
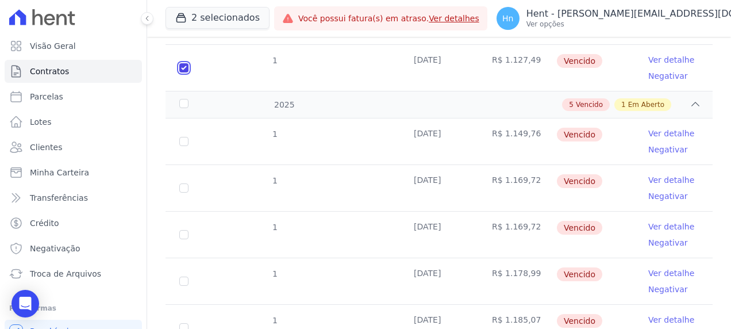
scroll to position [481, 0]
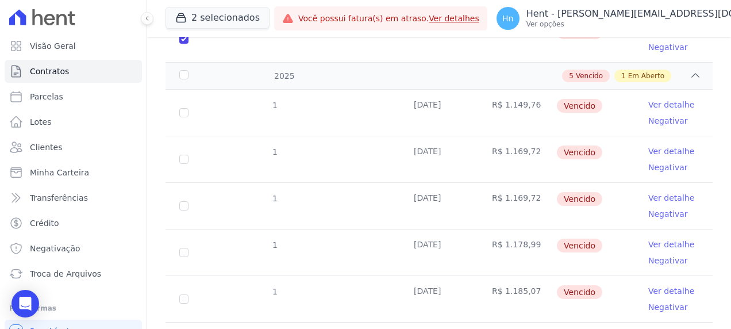
click at [179, 111] on td "1" at bounding box center [183, 113] width 37 height 46
click at [184, 114] on input "checkbox" at bounding box center [183, 112] width 9 height 9
checkbox input "true"
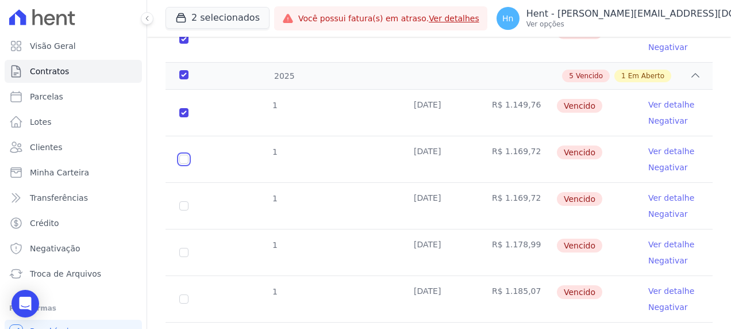
click at [183, 155] on input "checkbox" at bounding box center [183, 159] width 9 height 9
checkbox input "true"
click at [182, 201] on input "checkbox" at bounding box center [183, 205] width 9 height 9
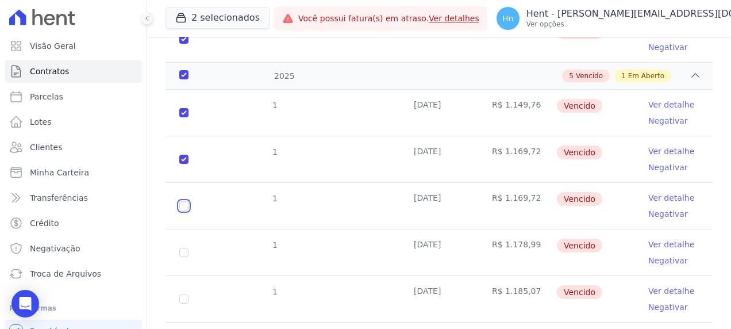
checkbox input "true"
click at [186, 248] on input "checkbox" at bounding box center [183, 252] width 9 height 9
checkbox input "true"
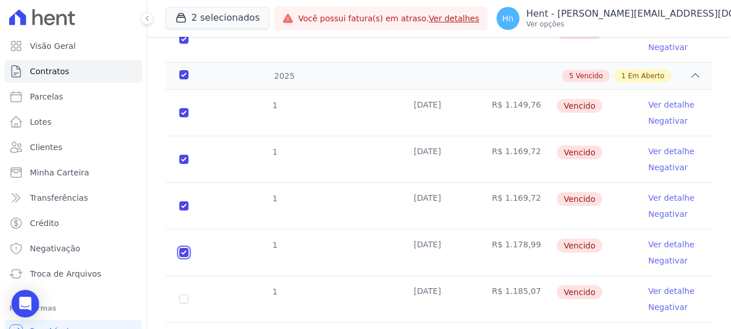
checkbox input "true"
click at [183, 295] on input "checkbox" at bounding box center [183, 298] width 9 height 9
checkbox input "true"
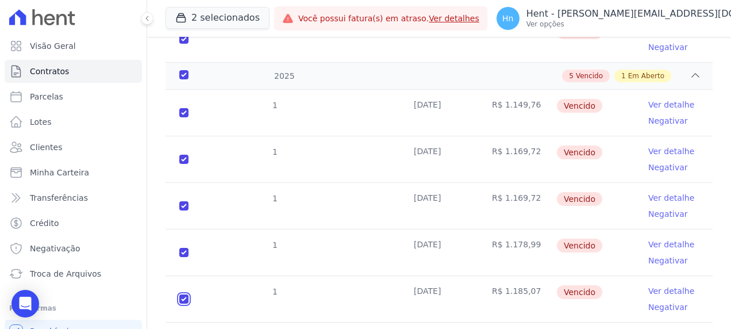
checkbox input "true"
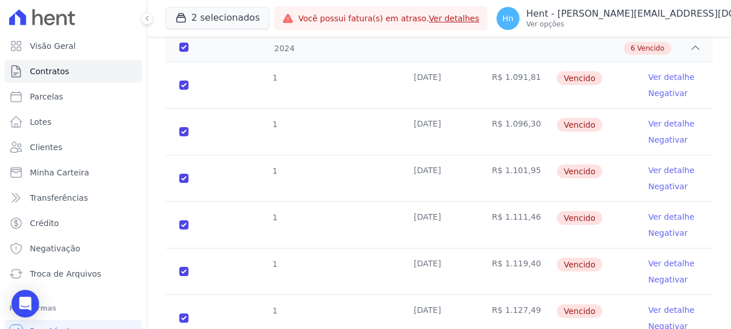
scroll to position [0, 0]
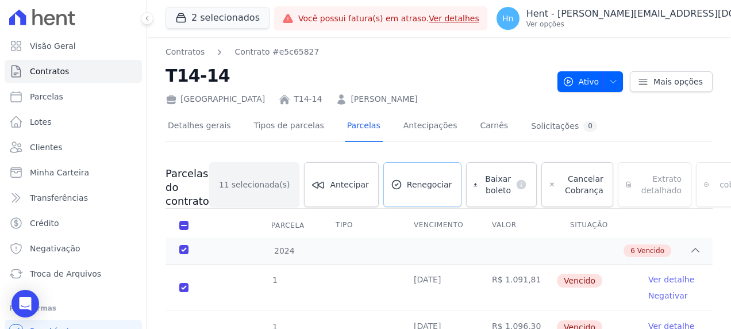
click at [422, 173] on link "Renegociar" at bounding box center [422, 184] width 79 height 45
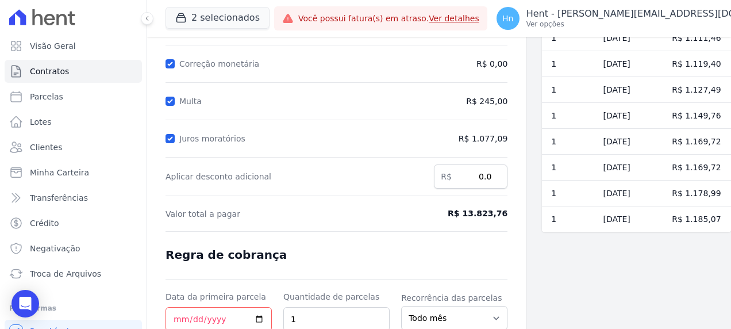
scroll to position [172, 0]
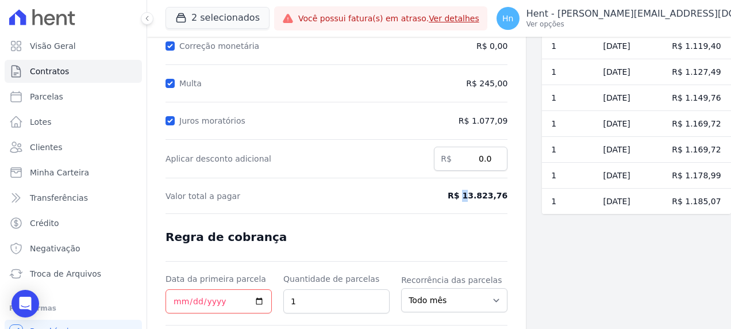
click at [469, 194] on span "R$ 13.823,76" at bounding box center [468, 196] width 77 height 12
drag, startPoint x: 469, startPoint y: 194, endPoint x: 501, endPoint y: 194, distance: 31.6
click at [501, 194] on span "R$ 13.823,76" at bounding box center [468, 196] width 77 height 12
copy span "R$ 13.823,76"
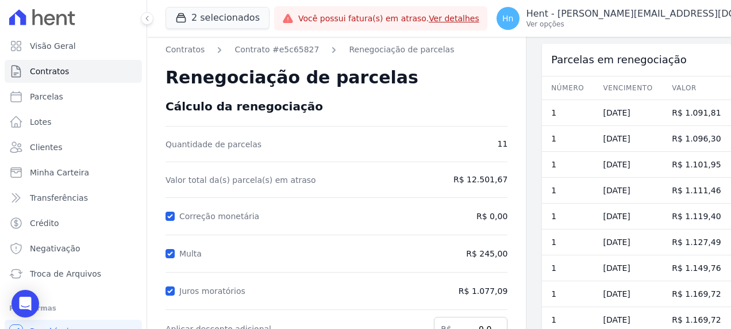
scroll to position [0, 0]
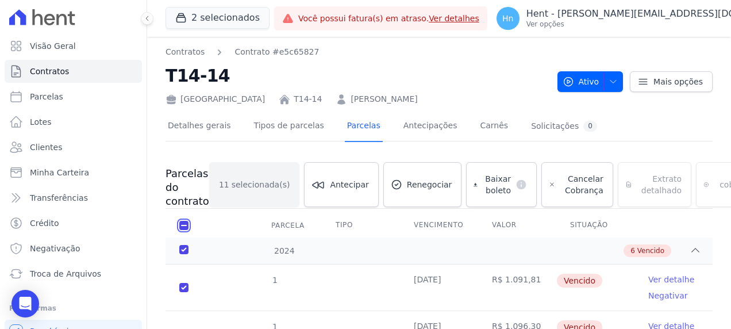
click at [179, 222] on input "checkbox" at bounding box center [183, 225] width 9 height 9
checkbox input "false"
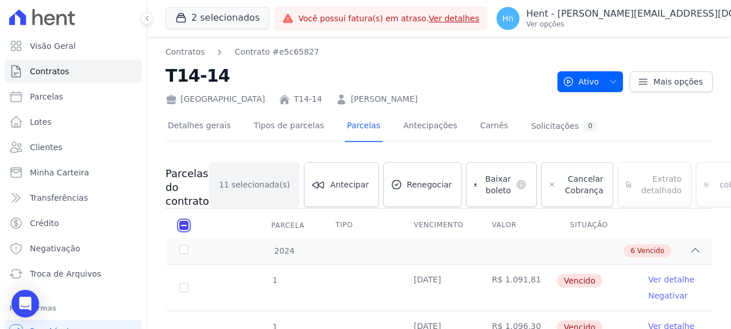
checkbox input "false"
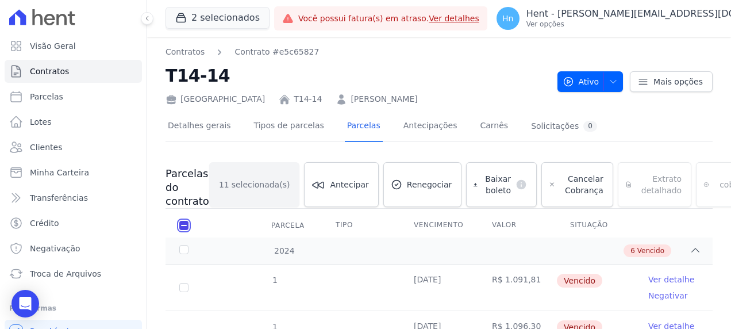
checkbox input "false"
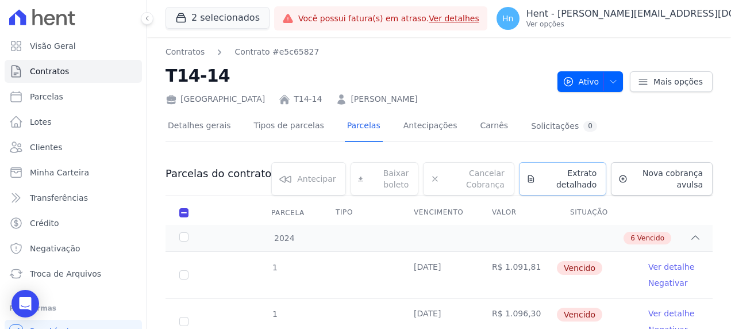
click at [559, 182] on span "Extrato detalhado" at bounding box center [568, 178] width 57 height 23
click at [684, 172] on span "Exportar PDF" at bounding box center [694, 174] width 60 height 11
click at [55, 148] on span "Clientes" at bounding box center [46, 146] width 32 height 11
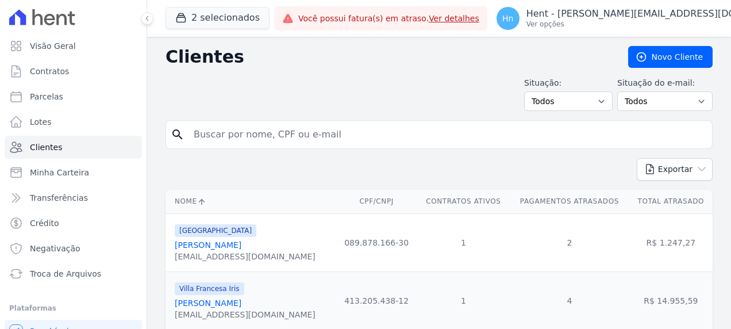
drag, startPoint x: 298, startPoint y: 133, endPoint x: 192, endPoint y: 139, distance: 105.9
click at [225, 141] on input "search" at bounding box center [447, 134] width 521 height 23
paste input "[PERSON_NAME]"
type input "[PERSON_NAME]"
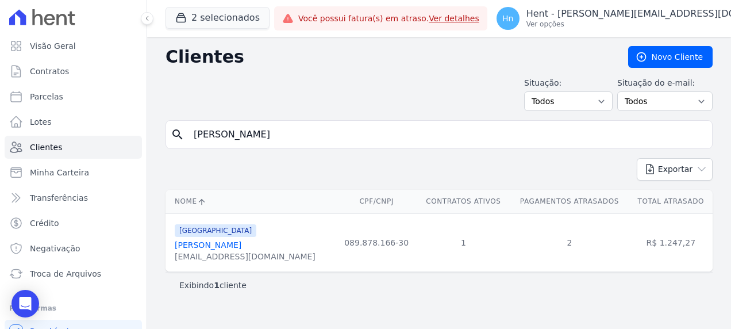
click at [197, 245] on link "[PERSON_NAME]" at bounding box center [208, 244] width 67 height 9
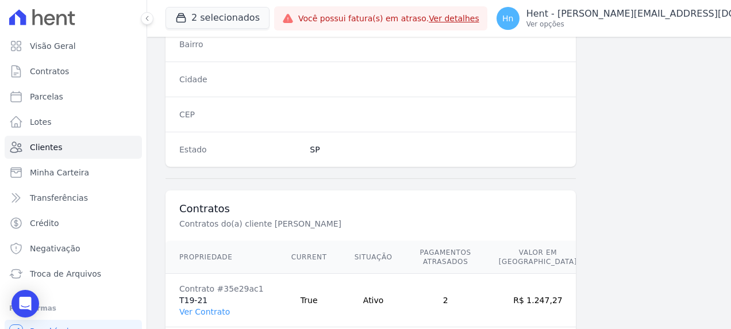
scroll to position [692, 0]
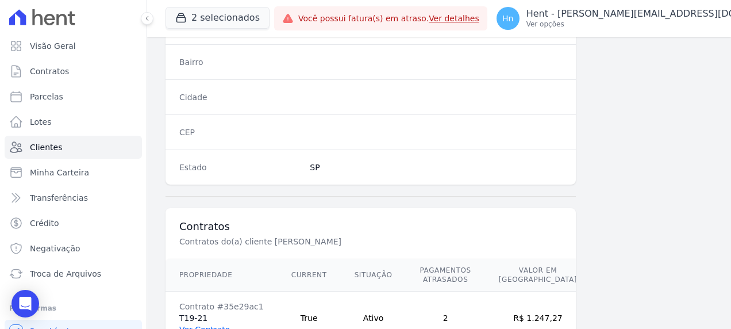
click at [215, 325] on link "Ver Contrato" at bounding box center [204, 329] width 51 height 9
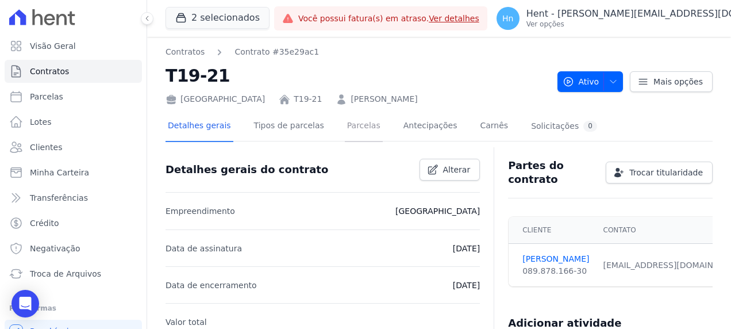
click at [345, 128] on link "Parcelas" at bounding box center [364, 126] width 38 height 30
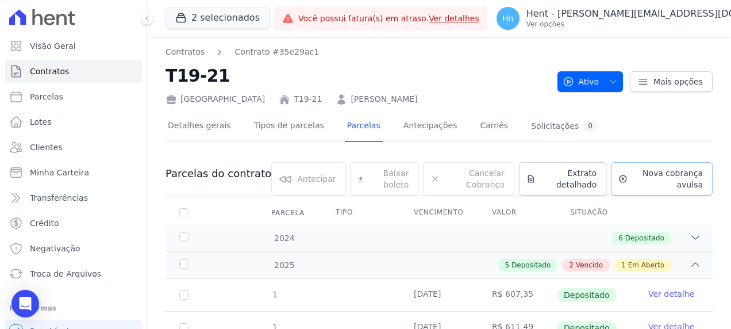
scroll to position [57, 0]
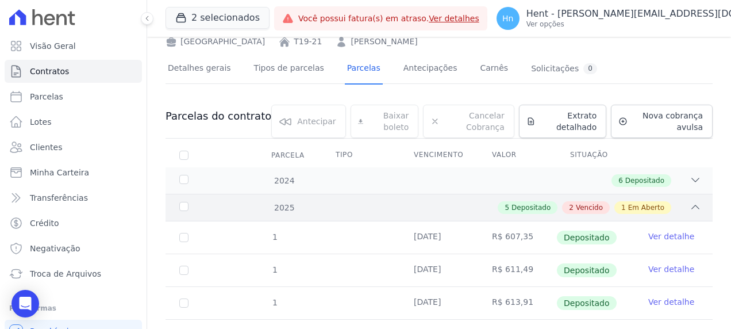
click at [588, 205] on span "Vencido" at bounding box center [589, 207] width 27 height 10
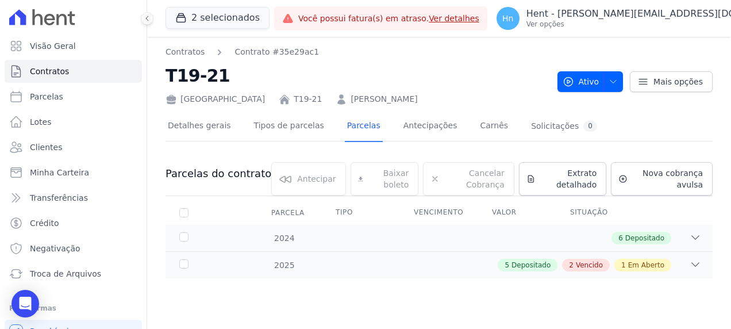
scroll to position [0, 0]
click at [267, 267] on div "5 Depositado 2 Vencido 1 Em Aberto" at bounding box center [465, 265] width 471 height 13
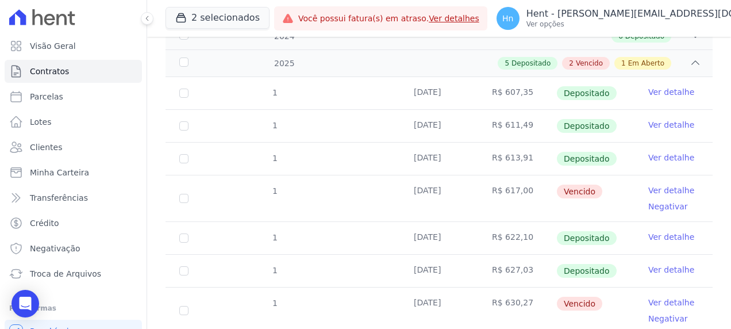
scroll to position [271, 0]
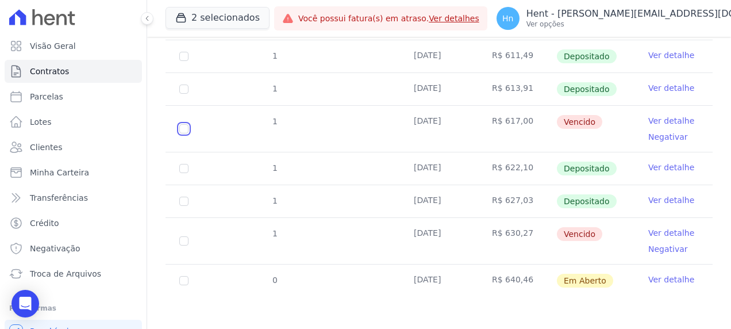
click at [182, 129] on input "checkbox" at bounding box center [183, 128] width 9 height 9
checkbox input "true"
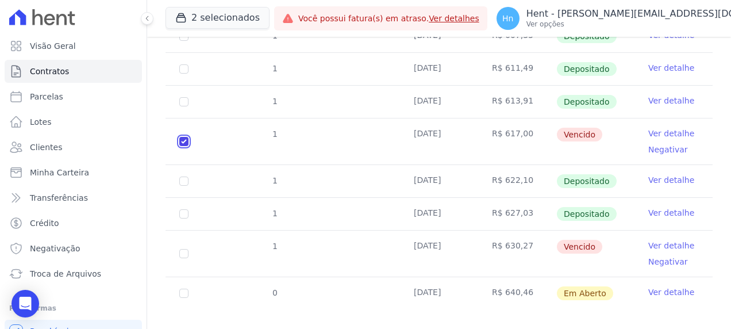
scroll to position [284, 0]
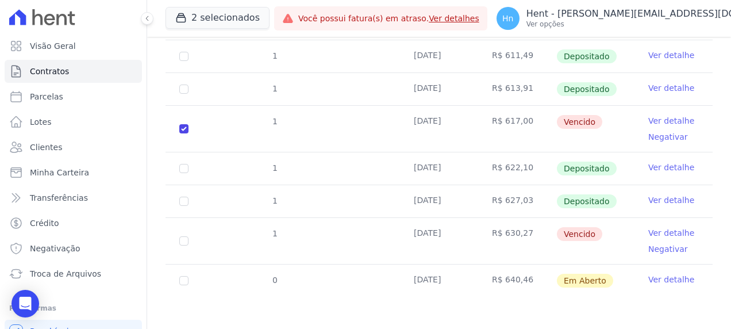
click at [188, 232] on td "1" at bounding box center [183, 241] width 37 height 46
click at [184, 236] on input "checkbox" at bounding box center [183, 240] width 9 height 9
checkbox input "true"
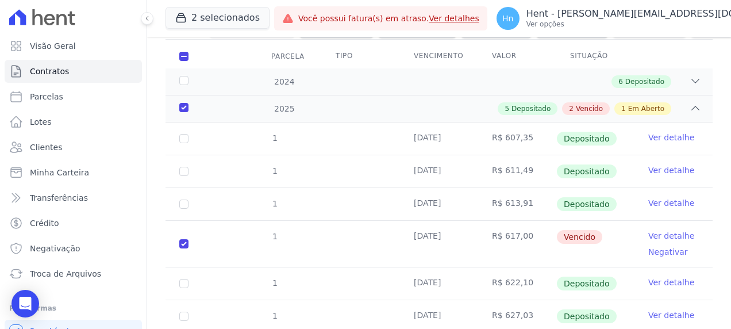
scroll to position [111, 0]
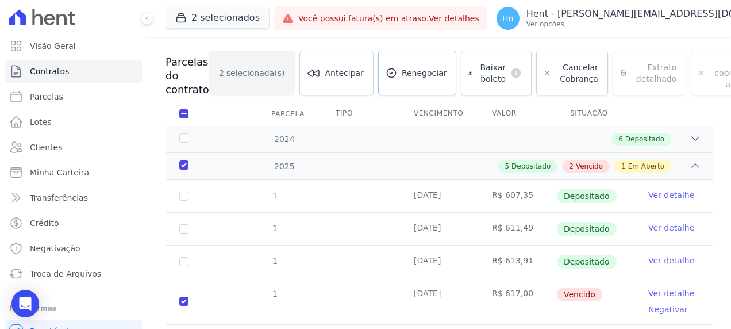
click at [409, 78] on span "Renegociar" at bounding box center [424, 72] width 45 height 11
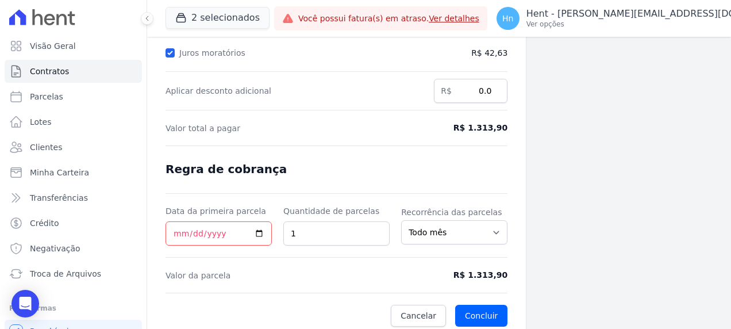
scroll to position [243, 0]
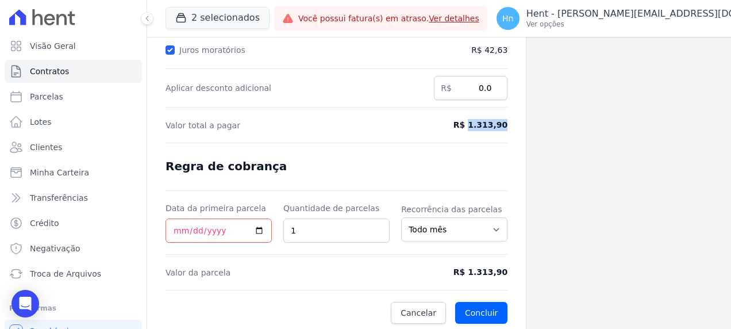
drag, startPoint x: 475, startPoint y: 121, endPoint x: 514, endPoint y: 121, distance: 39.1
click at [514, 121] on div "Contratos Contrato #35e29ac1 Renegociação de parcelas Renegociação de parcelas …" at bounding box center [336, 63] width 379 height 539
copy span "1.313,90"
